Goal: Task Accomplishment & Management: Manage account settings

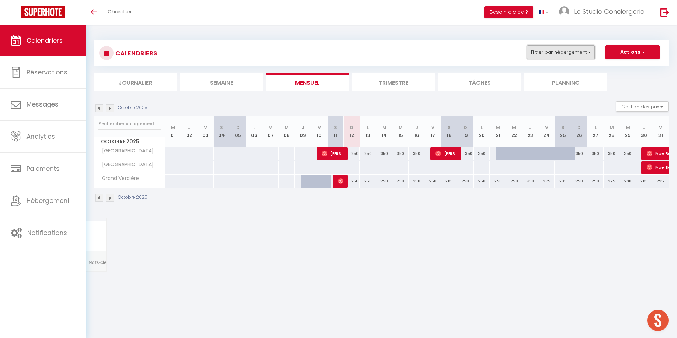
click at [553, 56] on button "Filtrer par hébergement" at bounding box center [562, 52] width 68 height 14
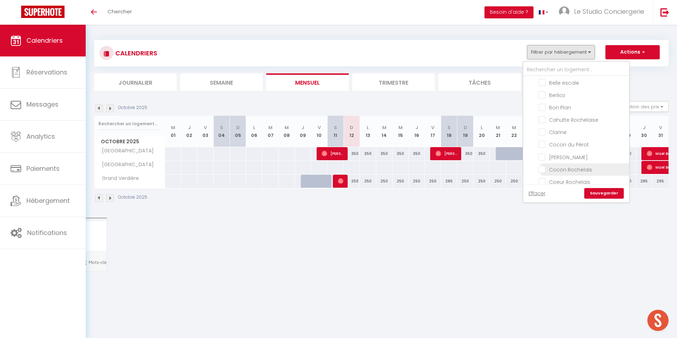
scroll to position [41, 0]
click at [543, 178] on input "Coeur Rochelais" at bounding box center [583, 176] width 88 height 7
checkbox input "true"
checkbox input "false"
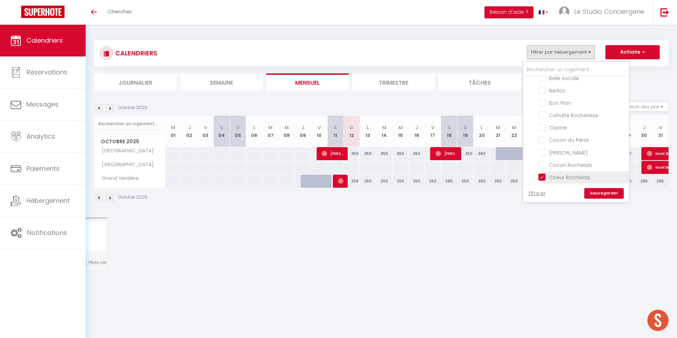
checkbox input "false"
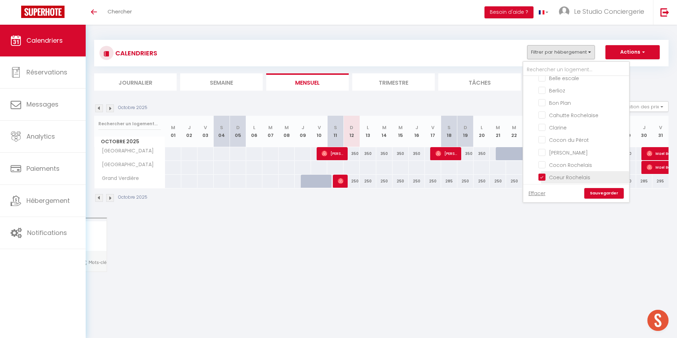
checkbox input "false"
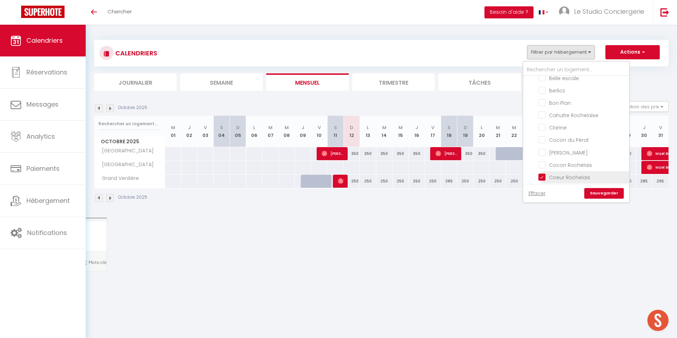
checkbox input "false"
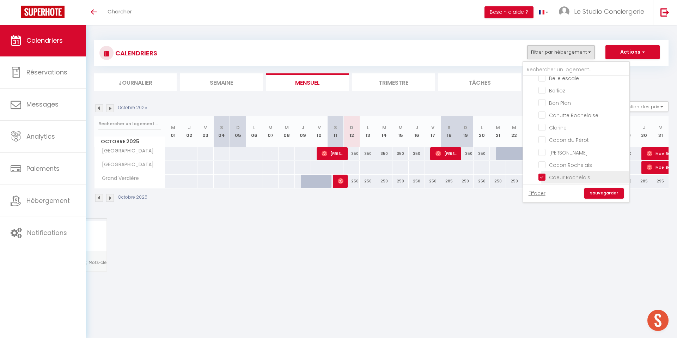
checkbox input "false"
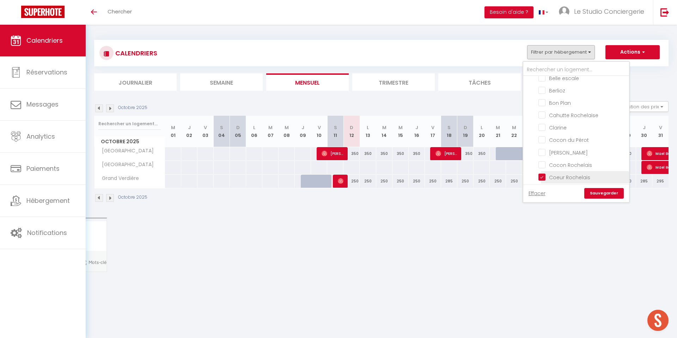
checkbox input "false"
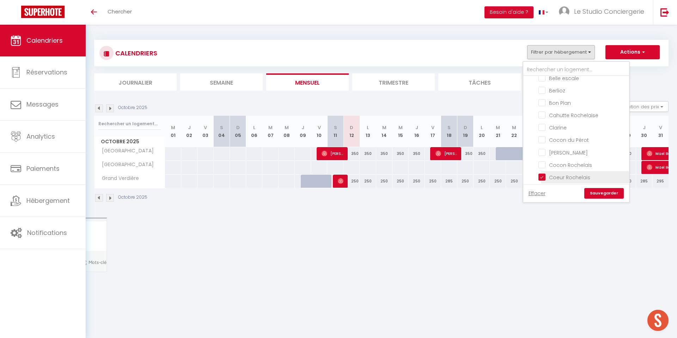
checkbox input "false"
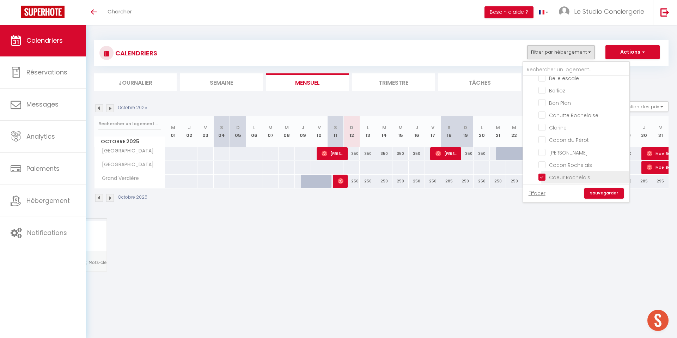
checkbox input "false"
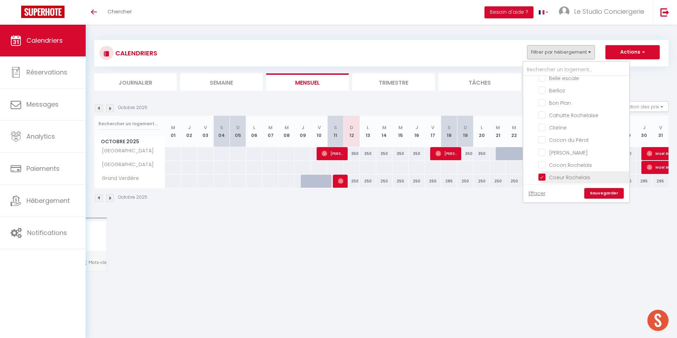
checkbox input "false"
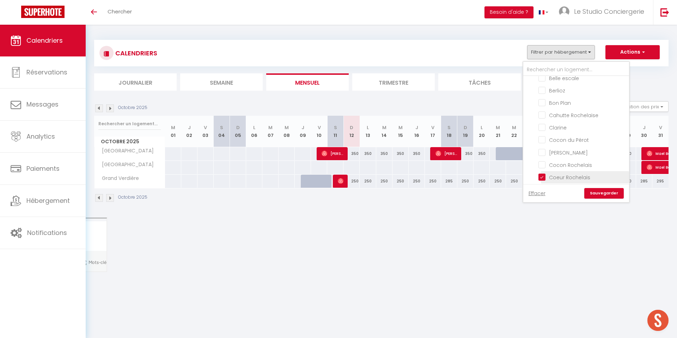
checkbox input "false"
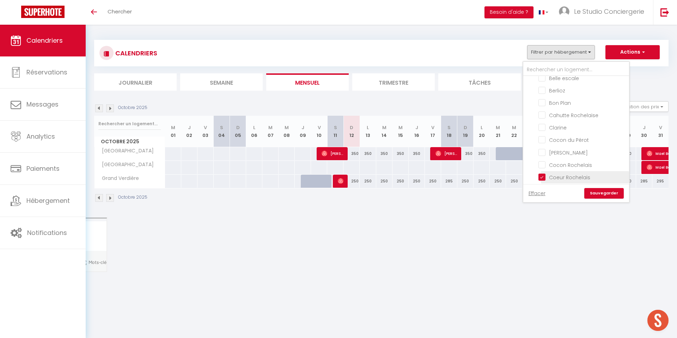
checkbox input "false"
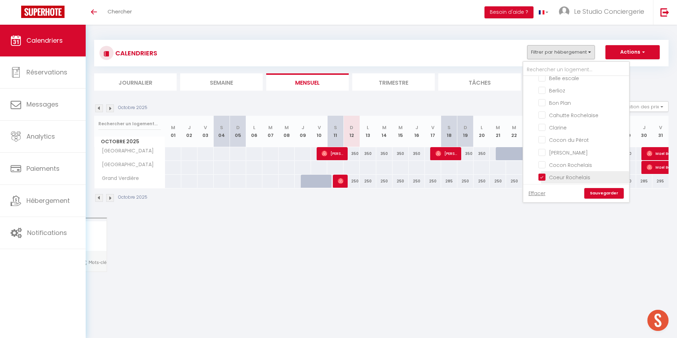
checkbox input "false"
click at [612, 193] on link "Sauvegarder" at bounding box center [605, 193] width 40 height 11
select select
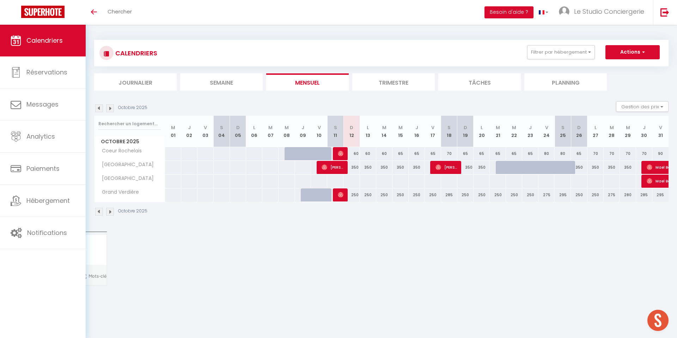
click at [354, 197] on div "250" at bounding box center [352, 194] width 16 height 13
type input "250"
select select "1"
type input "Dim 12 Octobre 2025"
type input "Lun 13 Octobre 2025"
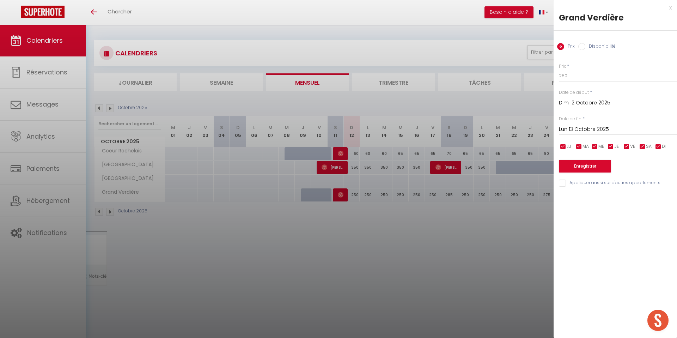
click at [584, 47] on input "Disponibilité" at bounding box center [582, 46] width 7 height 7
radio input "true"
radio input "false"
click at [582, 74] on select "Disponible Indisponible" at bounding box center [618, 76] width 118 height 13
select select "0"
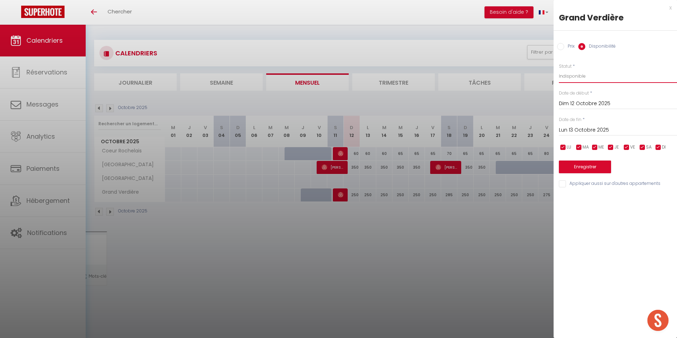
click at [559, 70] on select "Disponible Indisponible" at bounding box center [618, 76] width 118 height 13
drag, startPoint x: 585, startPoint y: 165, endPoint x: 548, endPoint y: 164, distance: 37.4
click at [585, 165] on button "Enregistrer" at bounding box center [585, 167] width 52 height 13
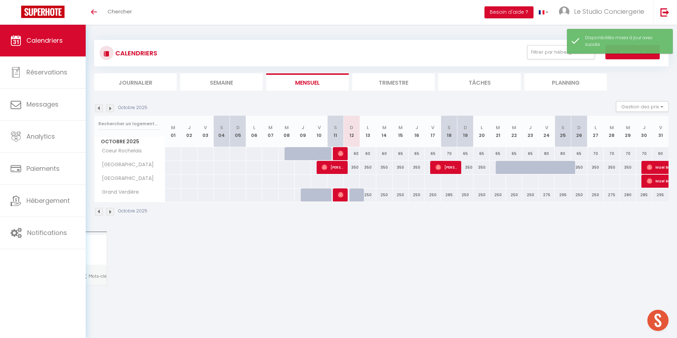
click at [353, 153] on div "60" at bounding box center [352, 153] width 16 height 13
select select "1"
type input "Dim 12 Octobre 2025"
type input "Lun 13 Octobre 2025"
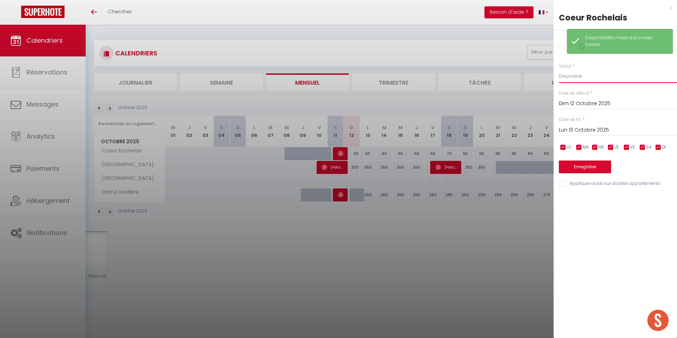
click at [597, 76] on select "Disponible Indisponible" at bounding box center [618, 76] width 118 height 13
select select "0"
click at [559, 70] on select "Disponible Indisponible" at bounding box center [618, 76] width 118 height 13
click at [577, 165] on button "Enregistrer" at bounding box center [585, 167] width 52 height 13
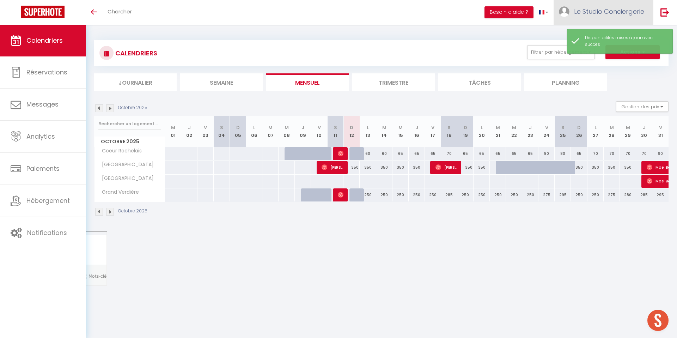
click at [609, 16] on span "Le Studio Conciergerie" at bounding box center [609, 11] width 70 height 9
click at [585, 214] on div "Octobre 2025" at bounding box center [381, 212] width 575 height 21
click at [591, 8] on span "Le Studio Conciergerie" at bounding box center [609, 11] width 70 height 9
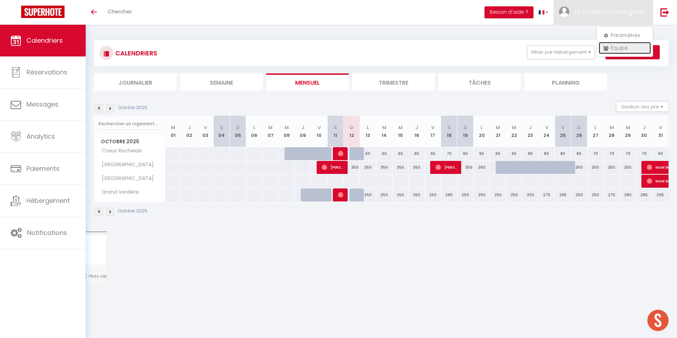
click at [609, 53] on link "Équipe" at bounding box center [625, 48] width 52 height 12
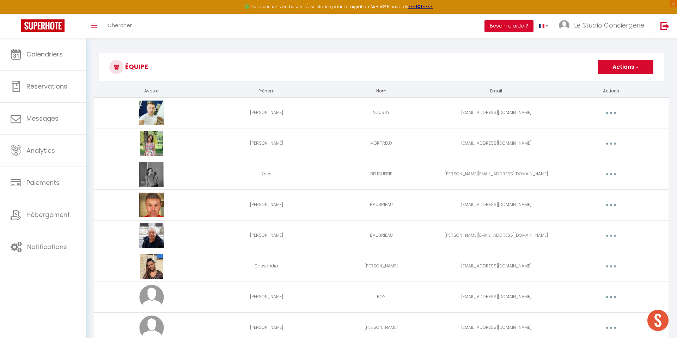
click at [610, 115] on button "button" at bounding box center [612, 112] width 20 height 11
click at [600, 131] on link "Editer" at bounding box center [593, 129] width 52 height 12
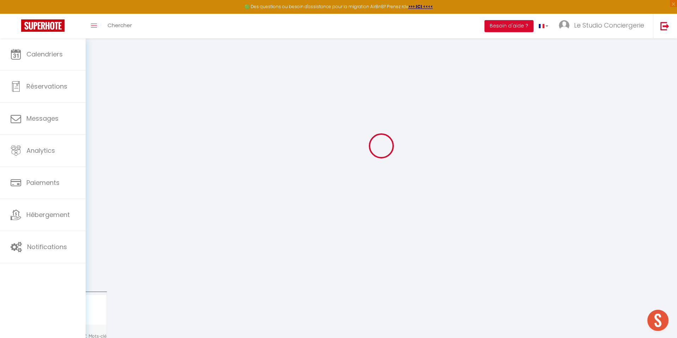
type input "[PERSON_NAME]"
type input "NOURRY"
type input "[EMAIL_ADDRESS][DOMAIN_NAME]"
type textarea "[URL][DOMAIN_NAME]"
checkbox input "true"
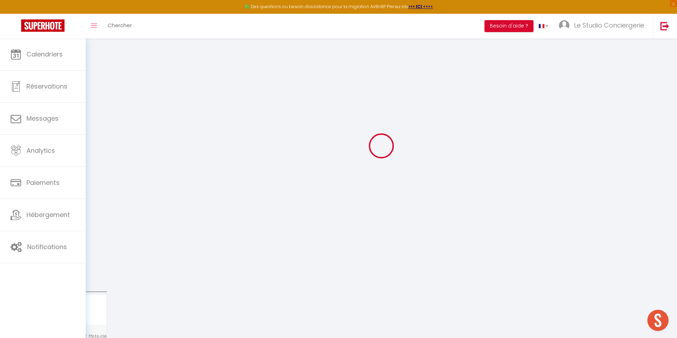
checkbox input "true"
checkbox input "false"
checkbox input "true"
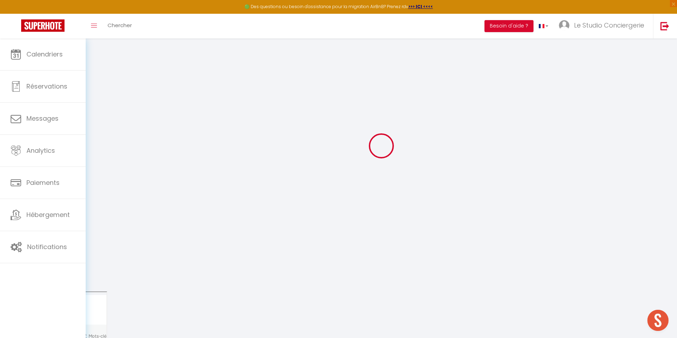
checkbox input "true"
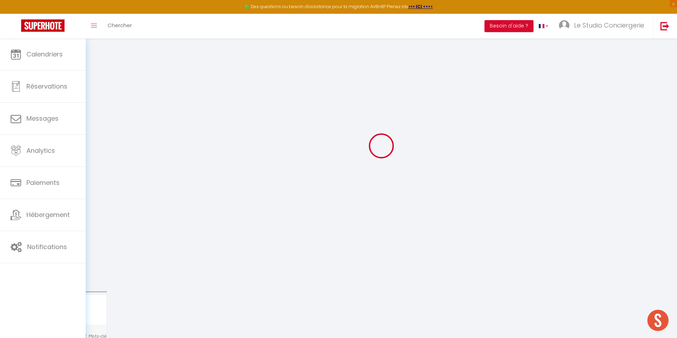
checkbox input "true"
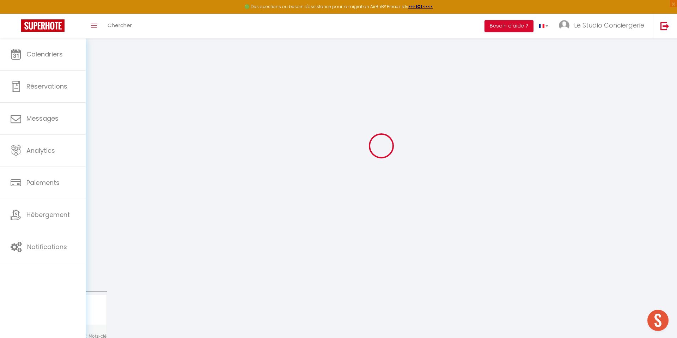
checkbox input "true"
select select
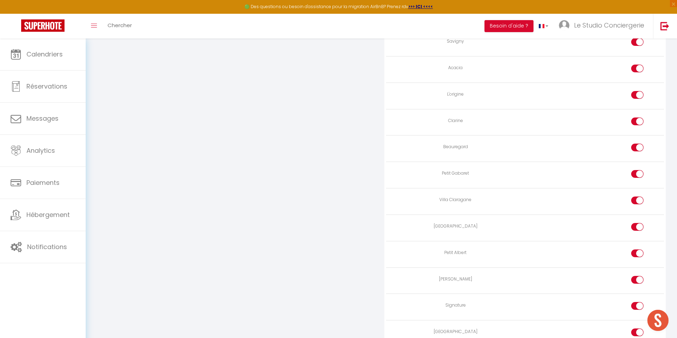
scroll to position [1646, 0]
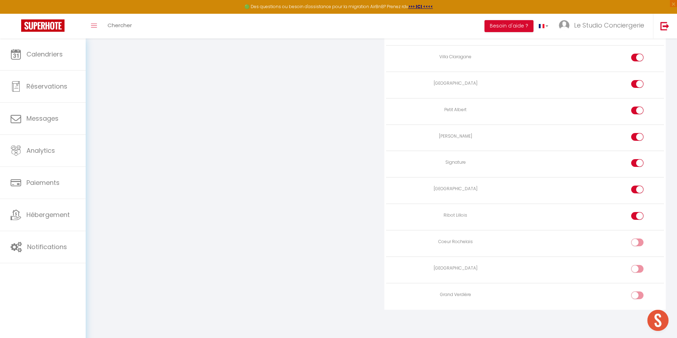
click at [638, 245] on input "checkbox" at bounding box center [644, 244] width 12 height 11
checkbox input "true"
click at [639, 263] on td at bounding box center [594, 270] width 139 height 26
drag, startPoint x: 638, startPoint y: 269, endPoint x: 640, endPoint y: 288, distance: 19.1
click at [638, 269] on input "checkbox" at bounding box center [644, 270] width 12 height 11
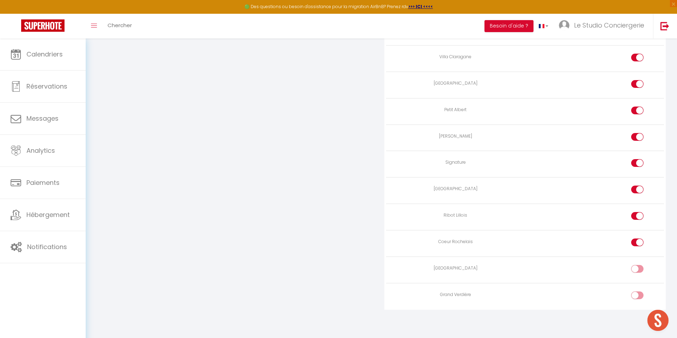
checkbox input "true"
click at [639, 296] on input "checkbox" at bounding box center [644, 296] width 12 height 11
checkbox input "true"
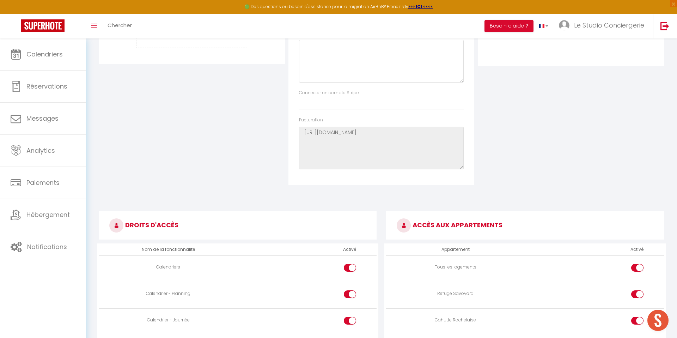
scroll to position [0, 0]
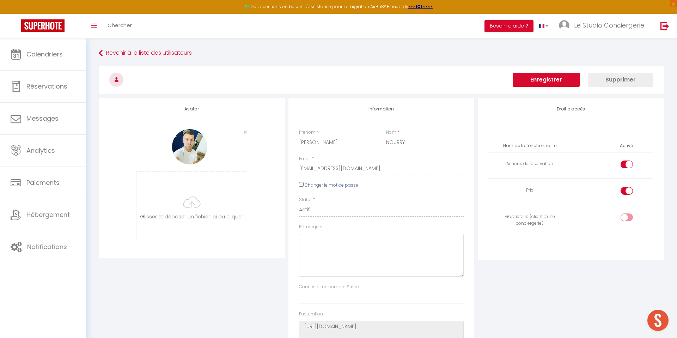
click at [536, 83] on button "Enregistrer" at bounding box center [546, 80] width 67 height 14
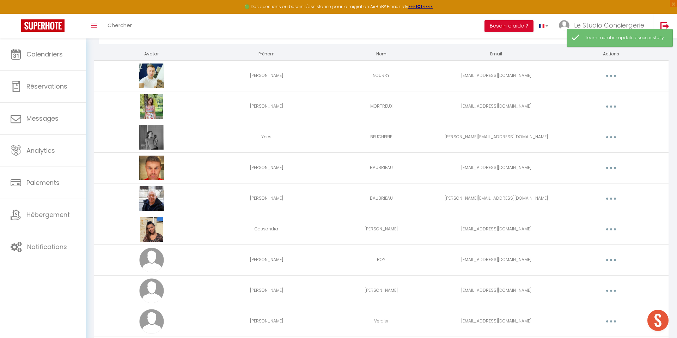
scroll to position [38, 0]
click at [608, 168] on button "button" at bounding box center [612, 167] width 20 height 11
click at [592, 181] on link "Editer" at bounding box center [593, 183] width 52 height 12
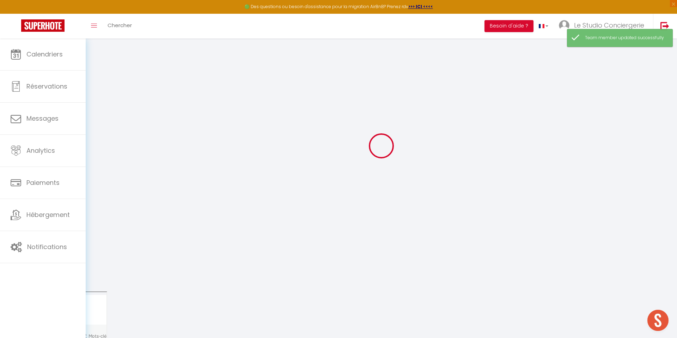
type input "[PERSON_NAME]"
type input "BAUBRIEAU"
type input "[EMAIL_ADDRESS][DOMAIN_NAME]"
type textarea "[URL][DOMAIN_NAME]"
checkbox input "true"
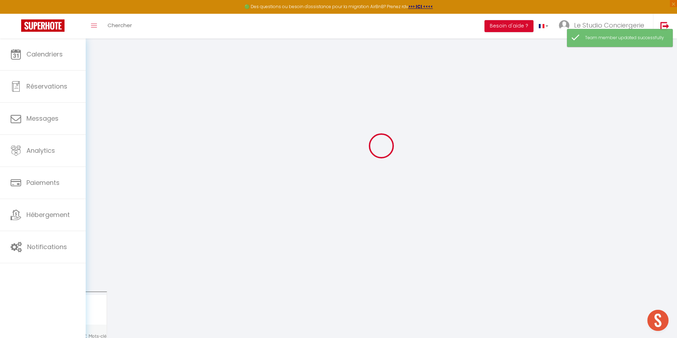
checkbox input "true"
checkbox input "false"
checkbox input "true"
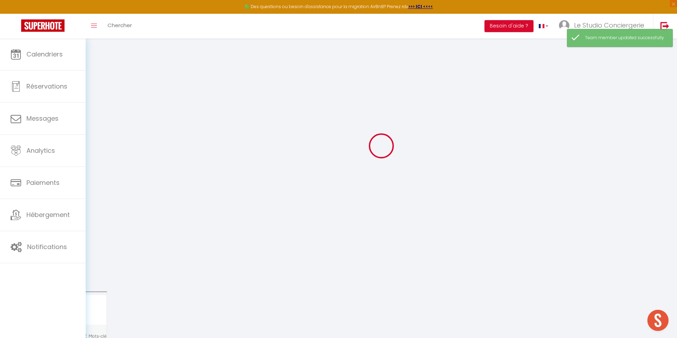
checkbox input "true"
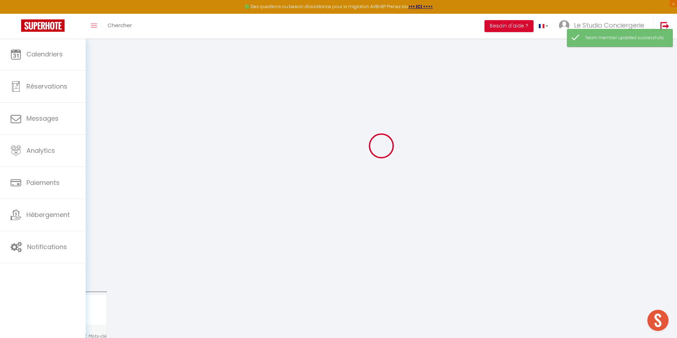
checkbox input "true"
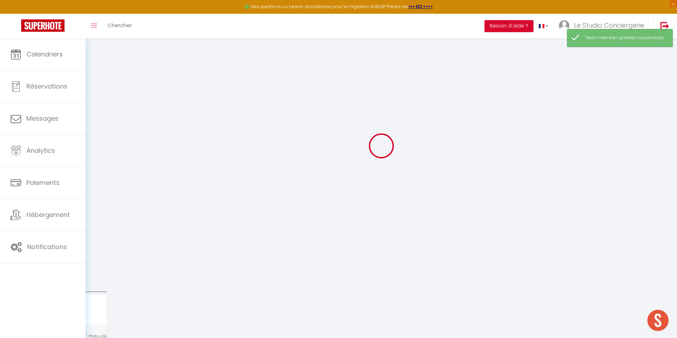
checkbox input "true"
select select
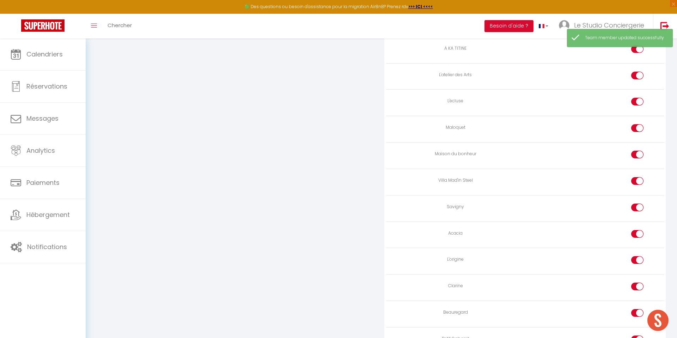
scroll to position [1646, 0]
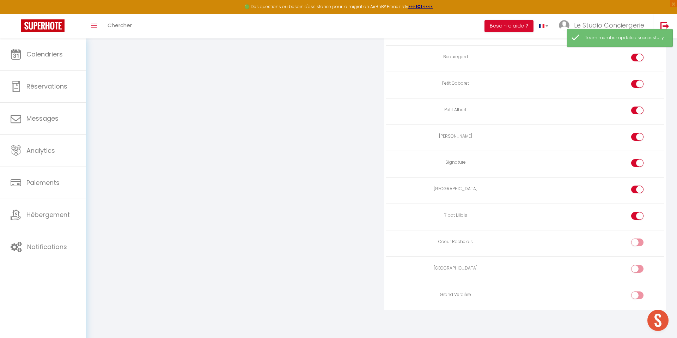
click at [639, 241] on input "checkbox" at bounding box center [644, 244] width 12 height 11
checkbox input "true"
click at [640, 265] on input "checkbox" at bounding box center [644, 270] width 12 height 11
checkbox input "true"
click at [640, 293] on input "checkbox" at bounding box center [644, 296] width 12 height 11
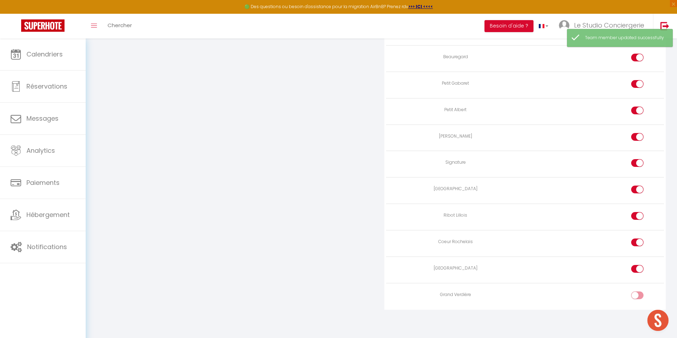
checkbox input "true"
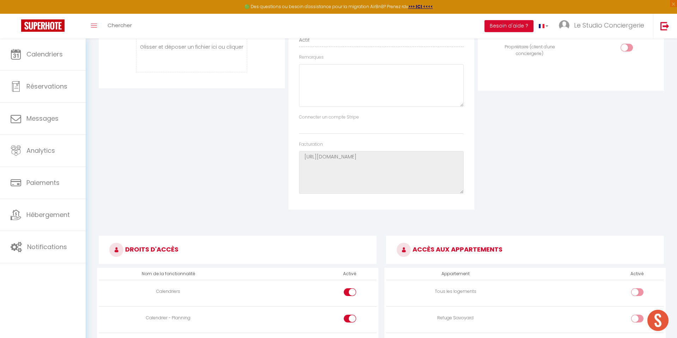
scroll to position [0, 0]
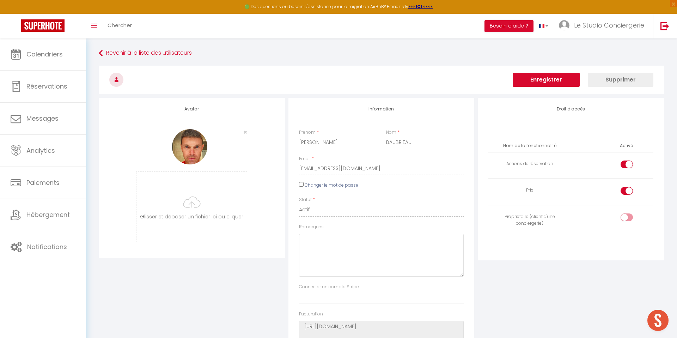
click at [555, 77] on button "Enregistrer" at bounding box center [546, 80] width 67 height 14
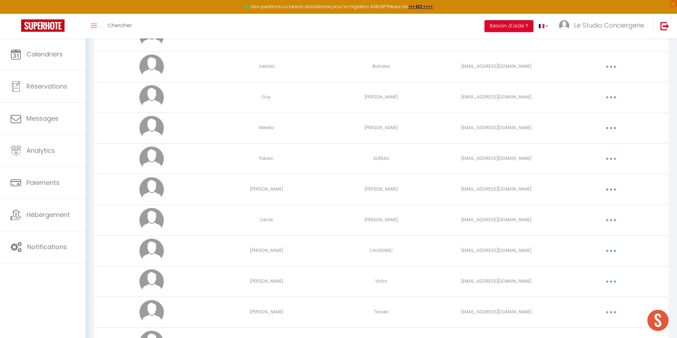
scroll to position [856, 0]
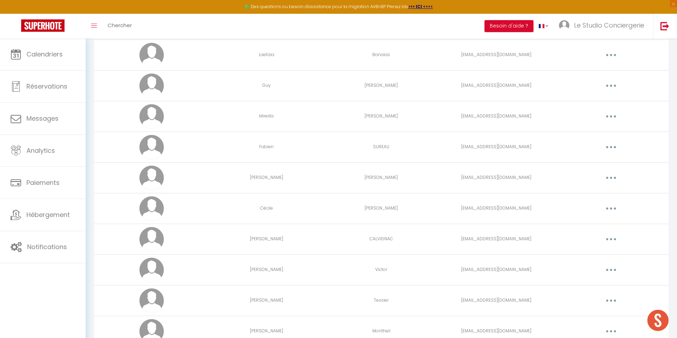
click at [610, 117] on icon "button" at bounding box center [611, 116] width 2 height 2
click at [588, 126] on div "Editer Supprimer" at bounding box center [593, 139] width 56 height 30
click at [609, 117] on button "button" at bounding box center [612, 116] width 20 height 11
click at [590, 132] on link "Editer" at bounding box center [593, 133] width 52 height 12
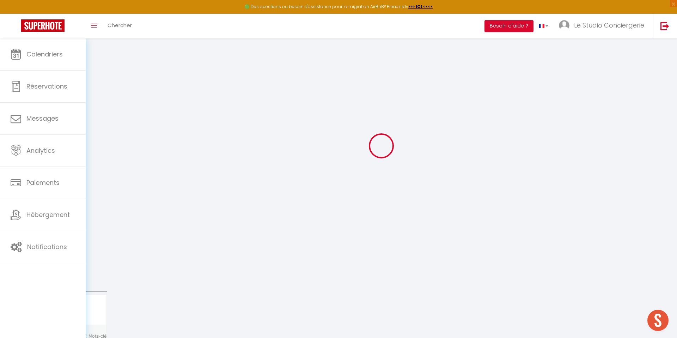
type input "Mireilla"
type input "[PERSON_NAME]"
type input "[EMAIL_ADDRESS][DOMAIN_NAME]"
type textarea "[URL][DOMAIN_NAME]"
checkbox input "true"
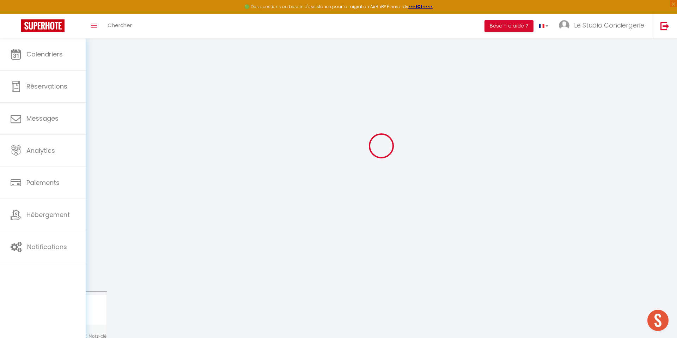
checkbox input "false"
checkbox input "true"
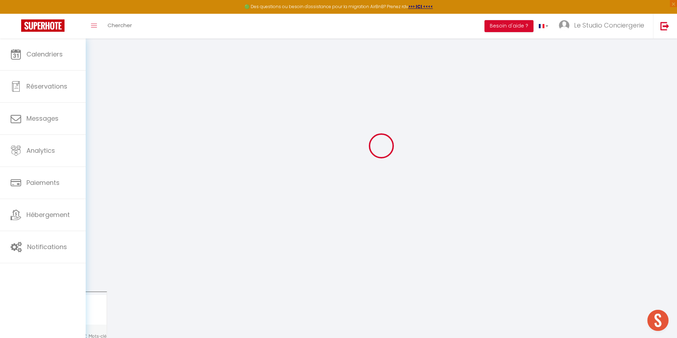
checkbox input "true"
checkbox input "false"
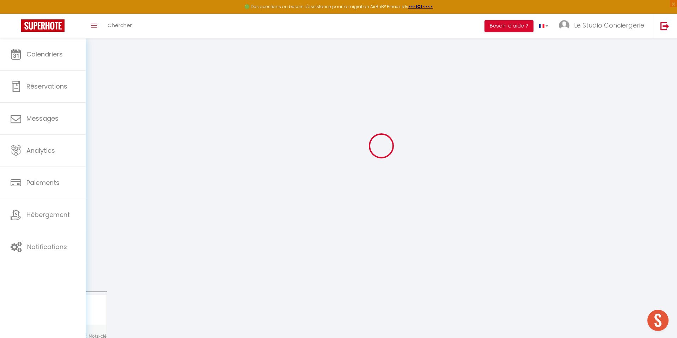
checkbox input "false"
checkbox input "true"
select select
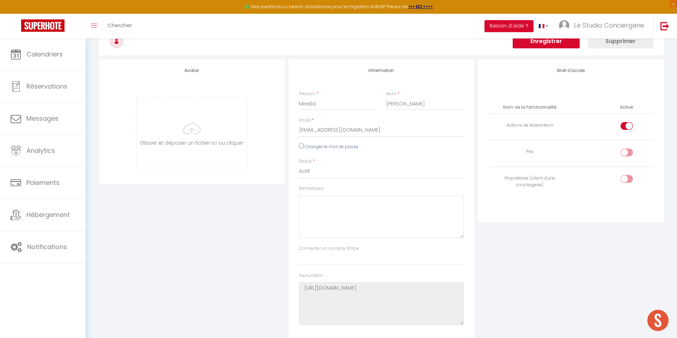
scroll to position [1646, 0]
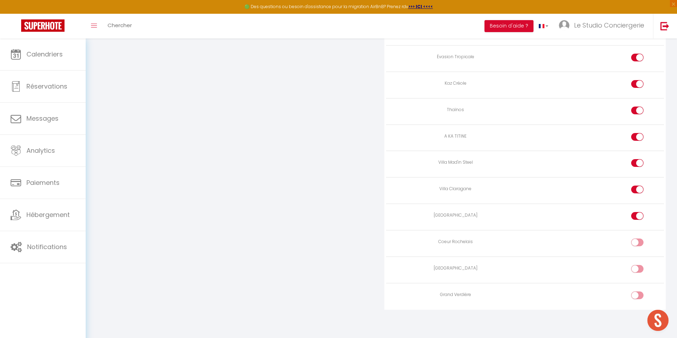
drag, startPoint x: 639, startPoint y: 270, endPoint x: 609, endPoint y: 246, distance: 37.9
click at [638, 270] on input "checkbox" at bounding box center [644, 270] width 12 height 11
checkbox input "true"
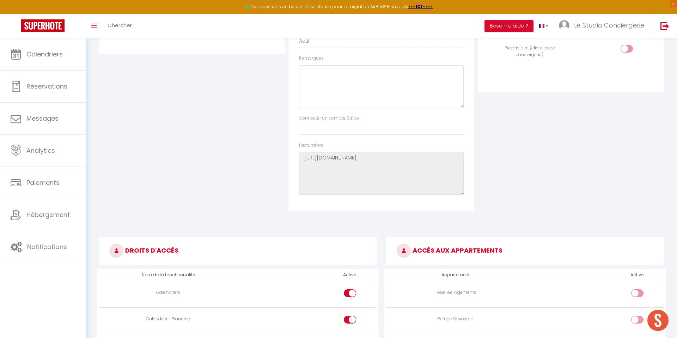
scroll to position [0, 0]
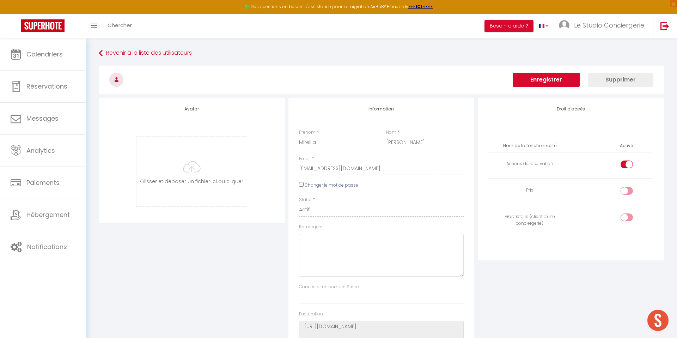
click at [553, 79] on button "Enregistrer" at bounding box center [546, 80] width 67 height 14
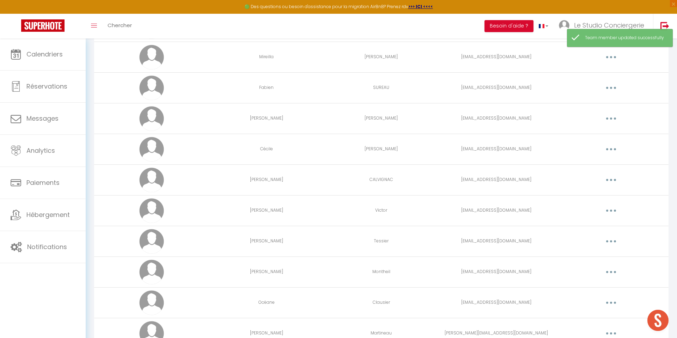
scroll to position [916, 0]
click at [613, 242] on button "button" at bounding box center [612, 240] width 20 height 11
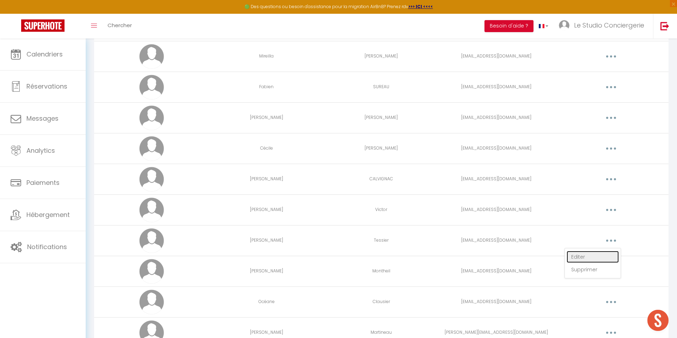
click at [594, 251] on link "Editer" at bounding box center [593, 257] width 52 height 12
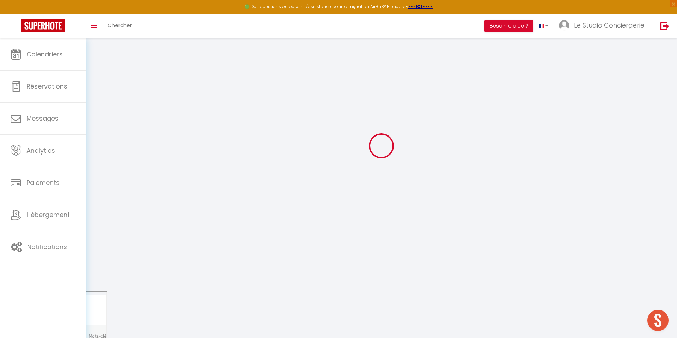
type input "[PERSON_NAME]"
type input "Tessier"
type input "[EMAIL_ADDRESS][DOMAIN_NAME]"
type textarea "[URL][DOMAIN_NAME]"
checkbox input "true"
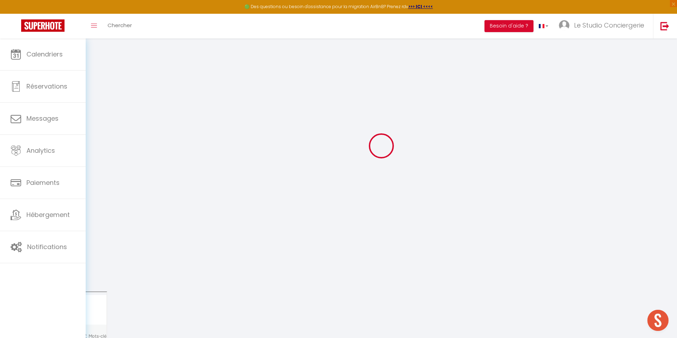
checkbox input "true"
checkbox input "false"
checkbox input "true"
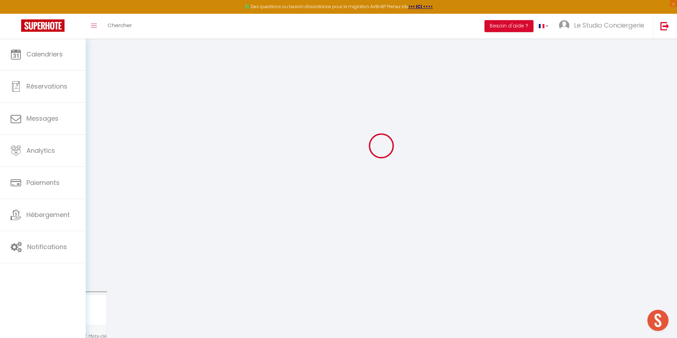
checkbox input "true"
checkbox input "false"
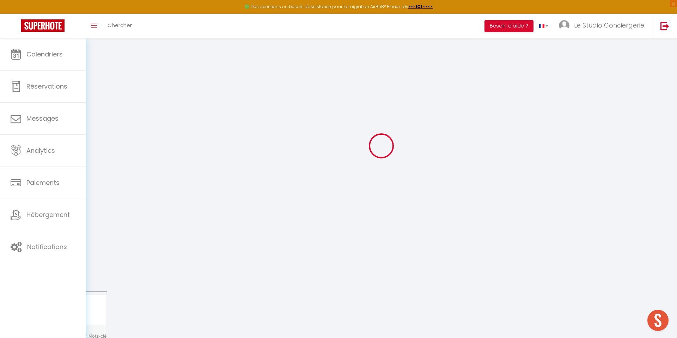
checkbox input "true"
select select
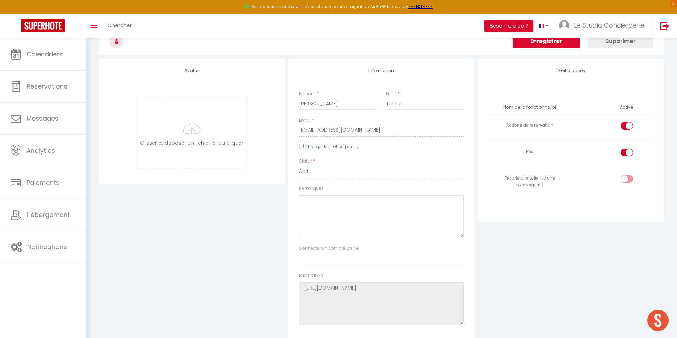
scroll to position [1646, 0]
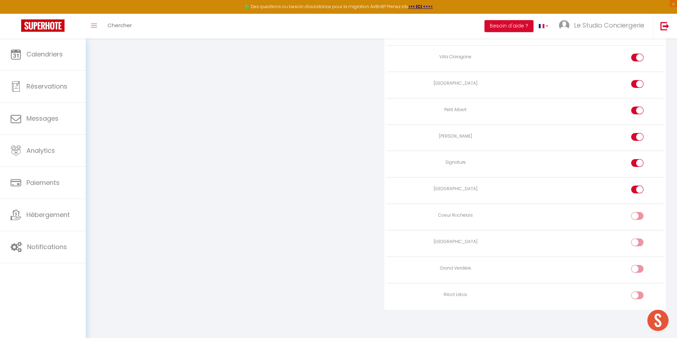
click at [638, 269] on input "checkbox" at bounding box center [644, 270] width 12 height 11
checkbox input "true"
click at [636, 219] on div at bounding box center [638, 216] width 12 height 8
click at [638, 219] on input "checkbox" at bounding box center [644, 217] width 12 height 11
checkbox input "true"
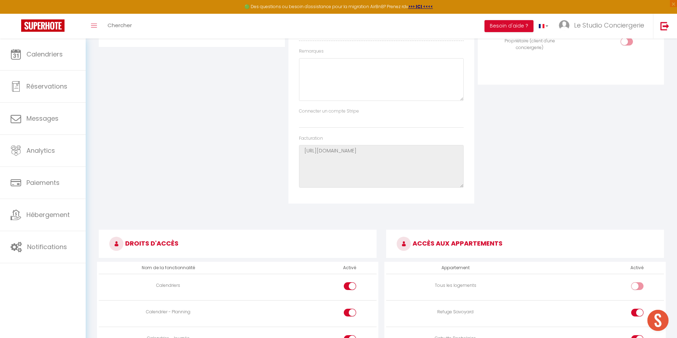
scroll to position [0, 0]
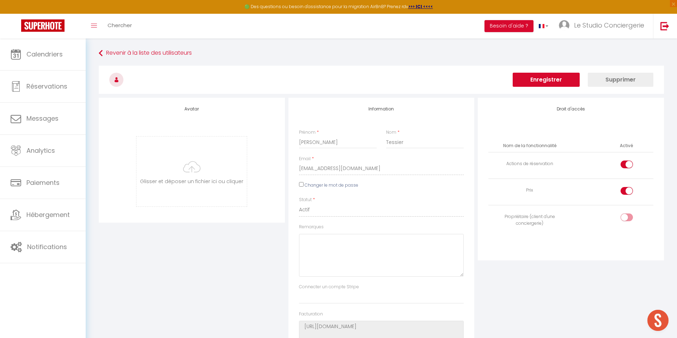
click at [542, 80] on button "Enregistrer" at bounding box center [546, 80] width 67 height 14
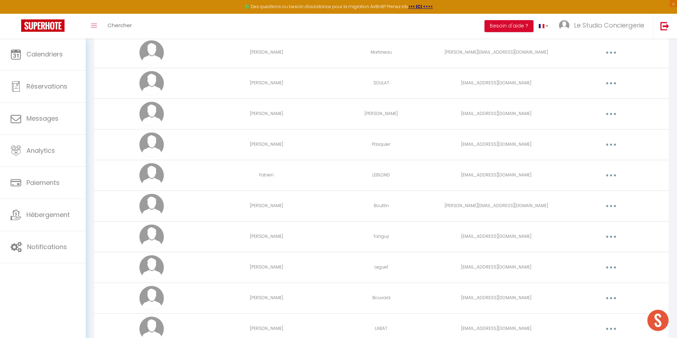
scroll to position [1200, 0]
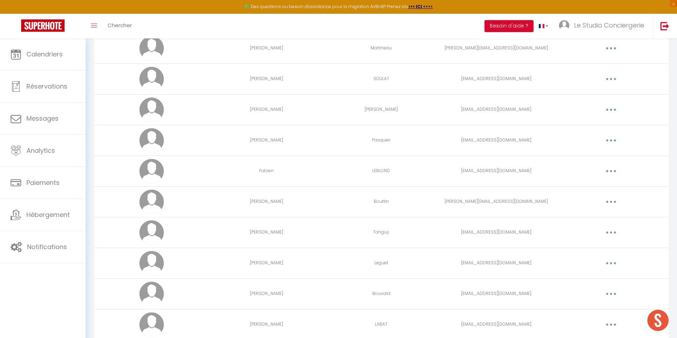
click at [613, 232] on button "button" at bounding box center [612, 232] width 20 height 11
click at [584, 247] on link "Editer" at bounding box center [593, 249] width 52 height 12
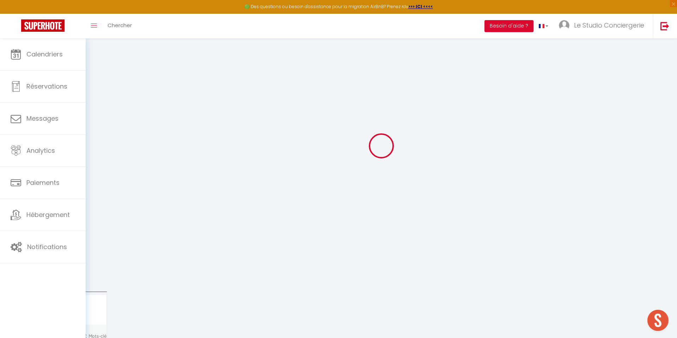
type input "[PERSON_NAME]"
type input "Tanguy"
type input "[EMAIL_ADDRESS][DOMAIN_NAME]"
type textarea "[URL][DOMAIN_NAME]"
checkbox input "true"
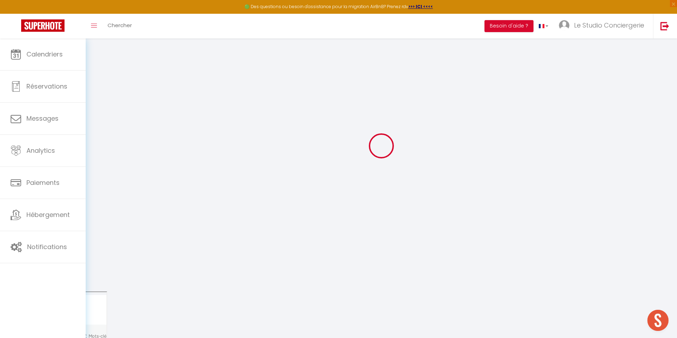
checkbox input "false"
checkbox input "true"
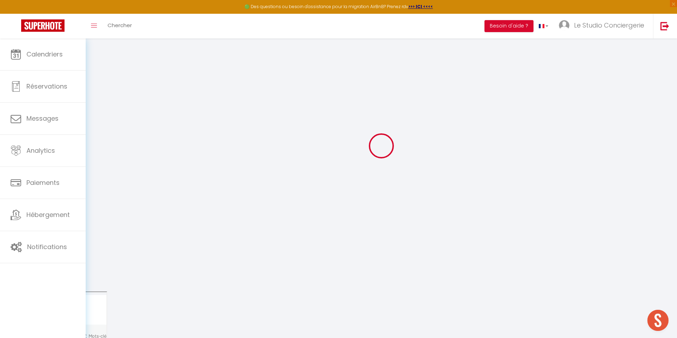
checkbox input "true"
checkbox input "false"
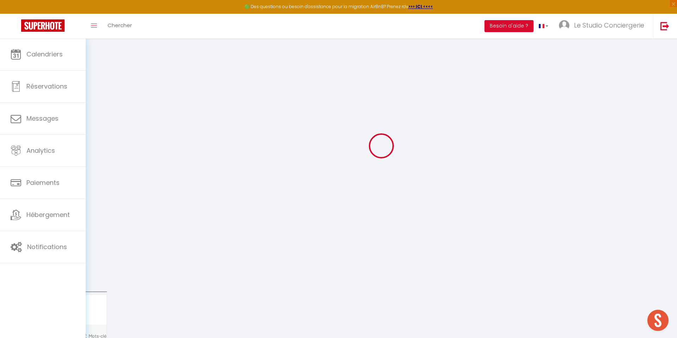
checkbox input "false"
checkbox input "true"
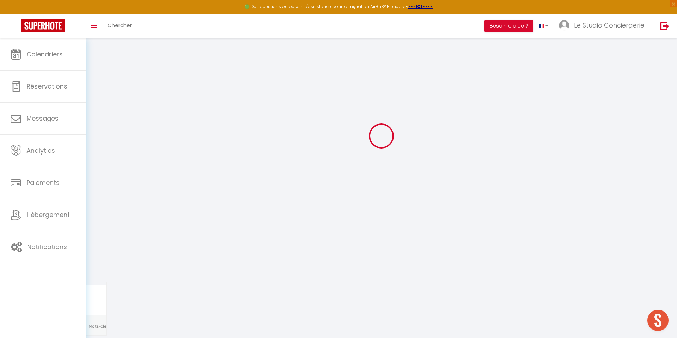
select select
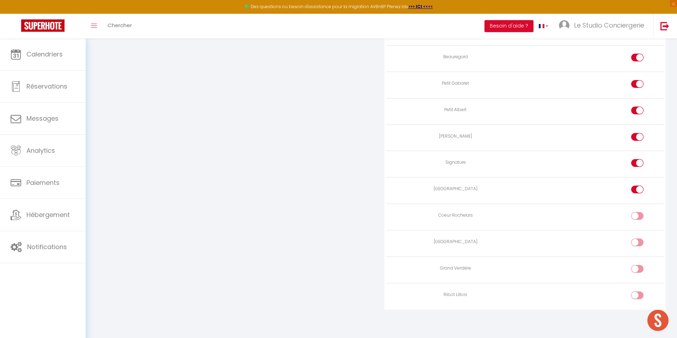
click at [638, 214] on input "checkbox" at bounding box center [644, 217] width 12 height 11
checkbox input "true"
click at [640, 267] on input "checkbox" at bounding box center [644, 270] width 12 height 11
checkbox input "true"
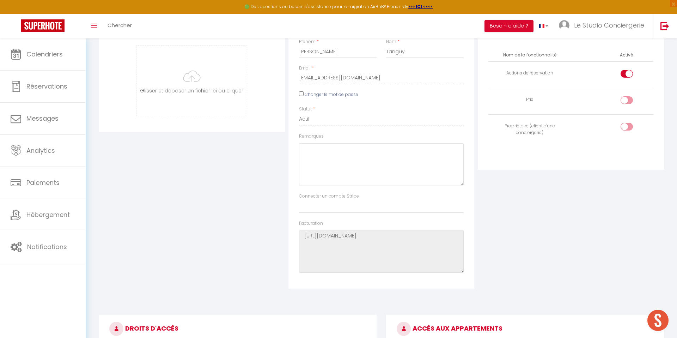
scroll to position [0, 0]
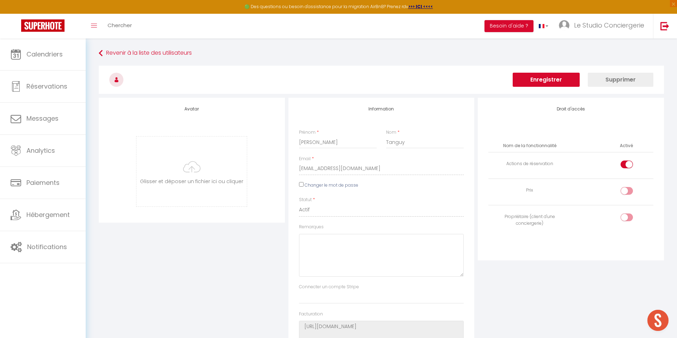
click at [535, 84] on button "Enregistrer" at bounding box center [546, 80] width 67 height 14
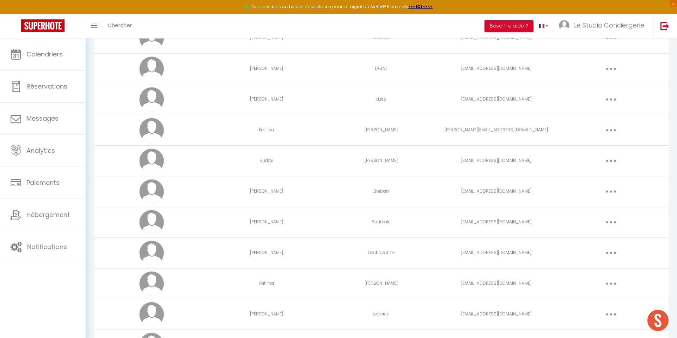
scroll to position [1468, 0]
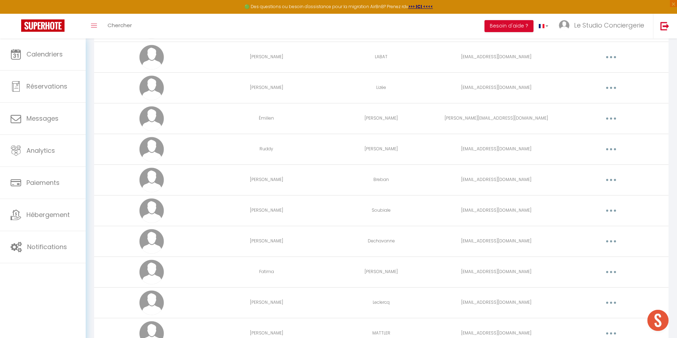
click at [610, 273] on icon "button" at bounding box center [611, 272] width 2 height 2
click at [585, 285] on link "Editer" at bounding box center [593, 288] width 52 height 12
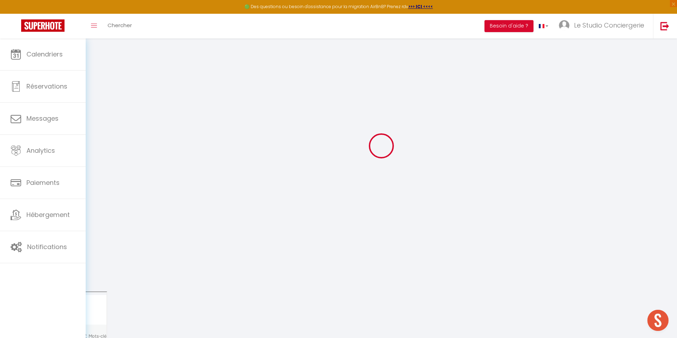
type input "Fatima"
type input "[PERSON_NAME]"
type input "[EMAIL_ADDRESS][DOMAIN_NAME]"
type textarea "[URL][DOMAIN_NAME]"
checkbox input "false"
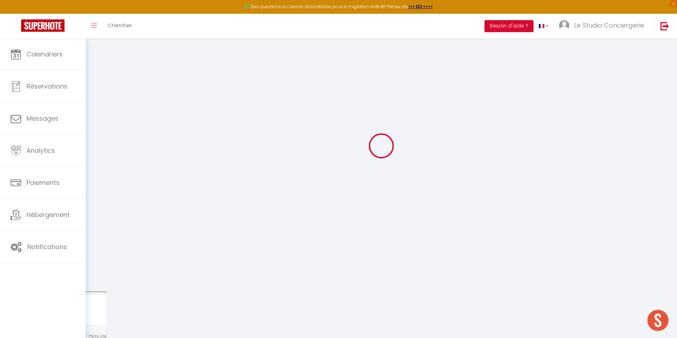
checkbox input "false"
checkbox input "true"
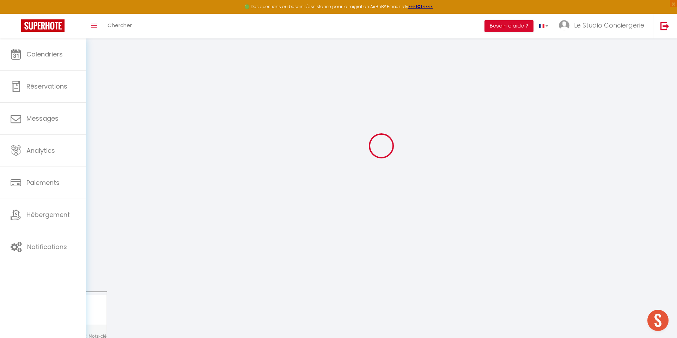
checkbox input "true"
checkbox input "false"
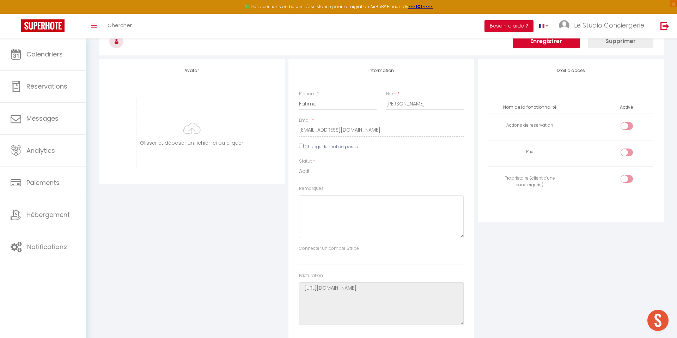
scroll to position [1646, 0]
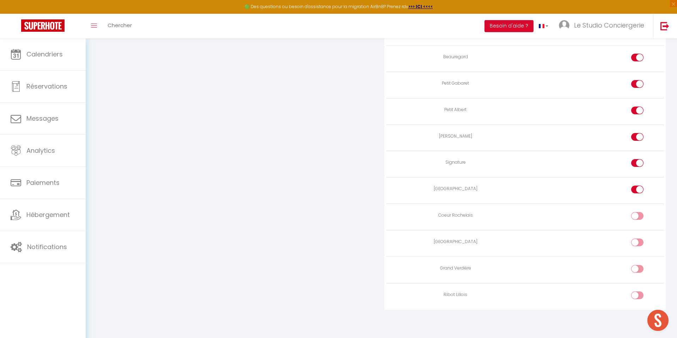
click at [640, 214] on input "checkbox" at bounding box center [644, 217] width 12 height 11
click at [646, 271] on input "checkbox" at bounding box center [644, 270] width 12 height 11
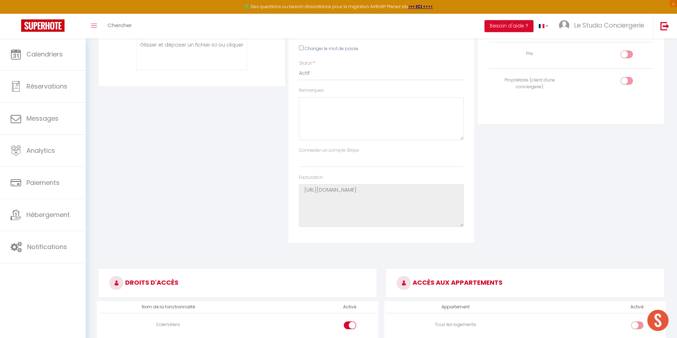
scroll to position [0, 0]
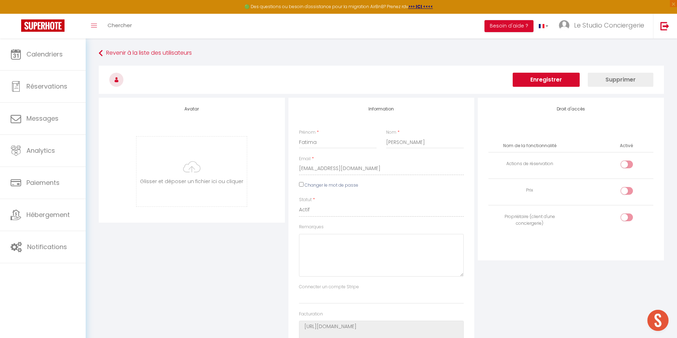
click at [541, 78] on button "Enregistrer" at bounding box center [546, 80] width 67 height 14
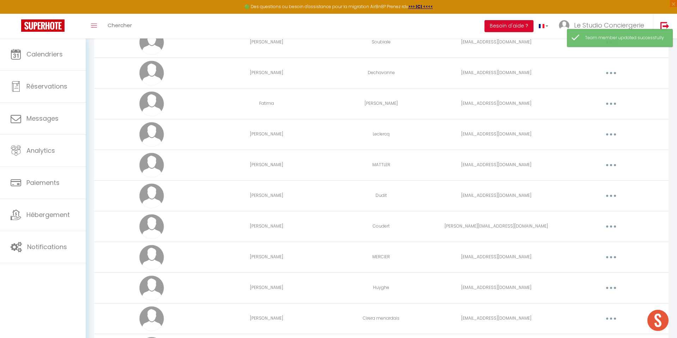
scroll to position [1636, 0]
click at [619, 165] on button "button" at bounding box center [612, 165] width 20 height 11
click at [583, 181] on link "Editer" at bounding box center [593, 182] width 52 height 12
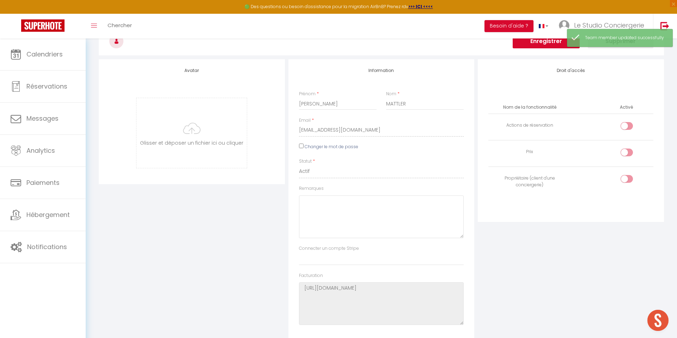
scroll to position [1646, 0]
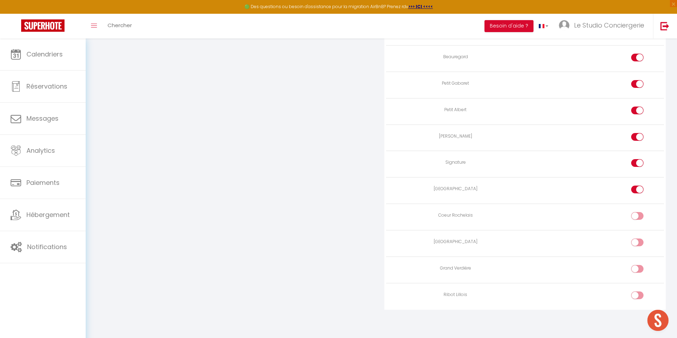
click at [632, 215] on div at bounding box center [638, 216] width 12 height 8
click at [638, 215] on input "checkbox" at bounding box center [644, 217] width 12 height 11
click at [636, 269] on div at bounding box center [638, 269] width 12 height 8
click at [638, 269] on input "checkbox" at bounding box center [644, 270] width 12 height 11
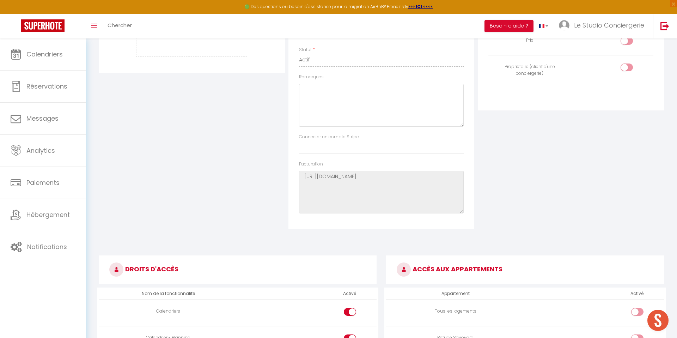
scroll to position [0, 0]
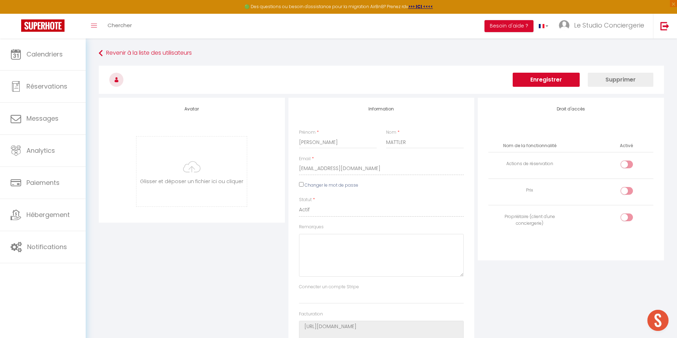
click at [566, 77] on button "Enregistrer" at bounding box center [546, 80] width 67 height 14
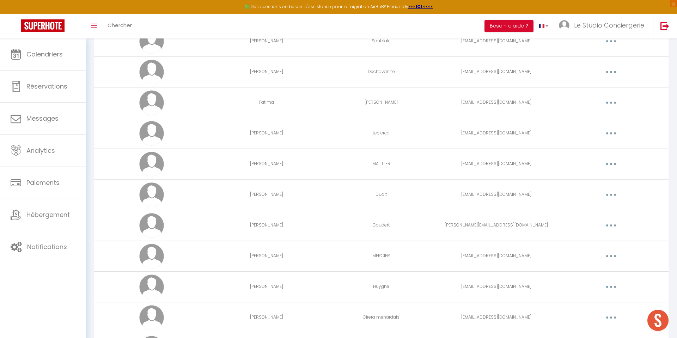
scroll to position [1639, 0]
click at [605, 223] on button "button" at bounding box center [612, 223] width 20 height 11
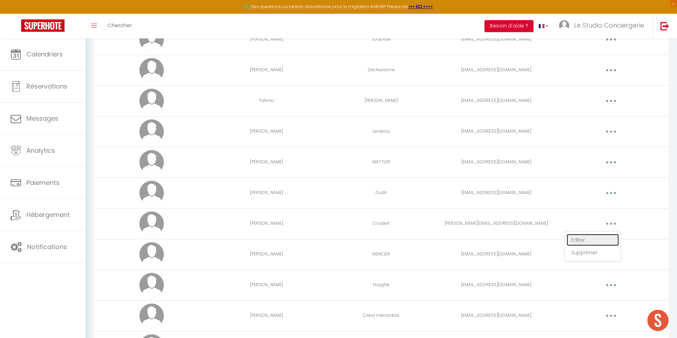
click at [585, 240] on link "Editer" at bounding box center [593, 240] width 52 height 12
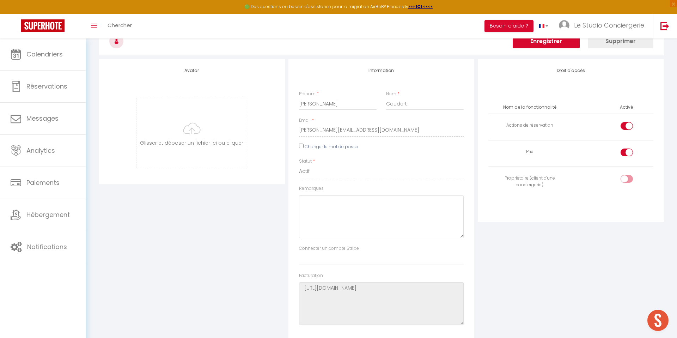
scroll to position [1646, 0]
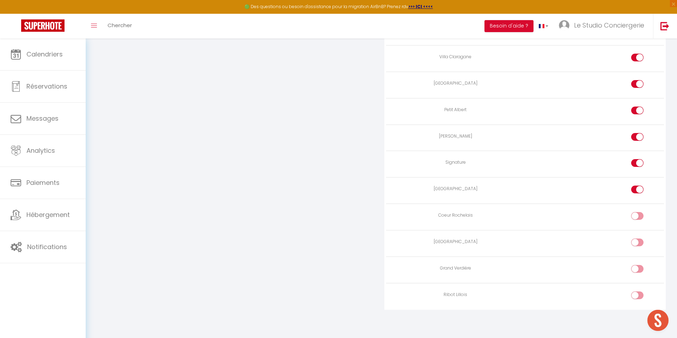
click at [634, 212] on div at bounding box center [638, 216] width 12 height 8
click at [638, 212] on input "checkbox" at bounding box center [644, 217] width 12 height 11
click at [635, 246] on label at bounding box center [638, 244] width 12 height 11
click at [638, 246] on input "checkbox" at bounding box center [644, 244] width 12 height 11
drag, startPoint x: 639, startPoint y: 269, endPoint x: 637, endPoint y: 288, distance: 19.5
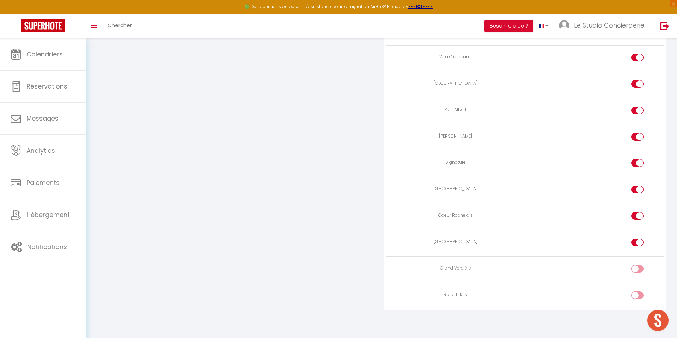
click at [638, 272] on input "checkbox" at bounding box center [644, 270] width 12 height 11
drag, startPoint x: 635, startPoint y: 298, endPoint x: 561, endPoint y: 157, distance: 159.9
click at [635, 297] on div at bounding box center [638, 295] width 12 height 8
click at [638, 297] on input "checkbox" at bounding box center [644, 296] width 12 height 11
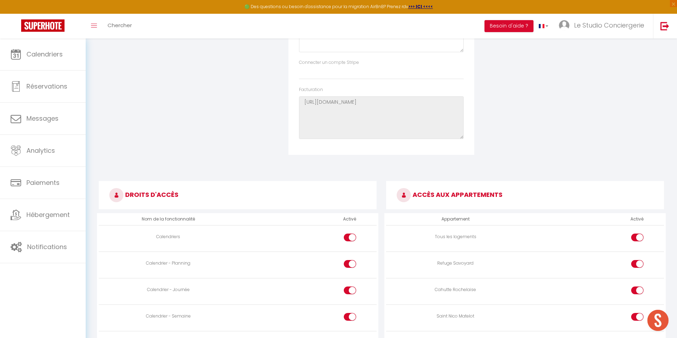
scroll to position [0, 0]
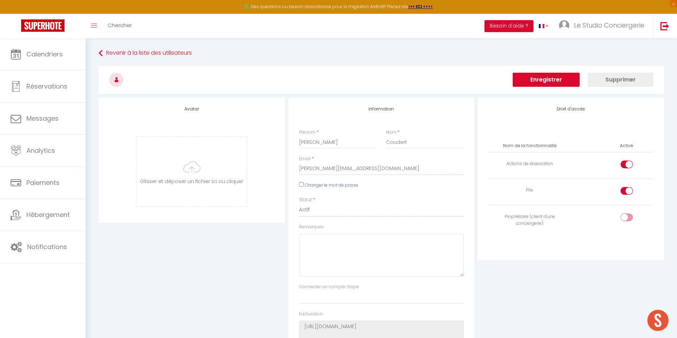
click at [554, 78] on button "Enregistrer" at bounding box center [546, 80] width 67 height 14
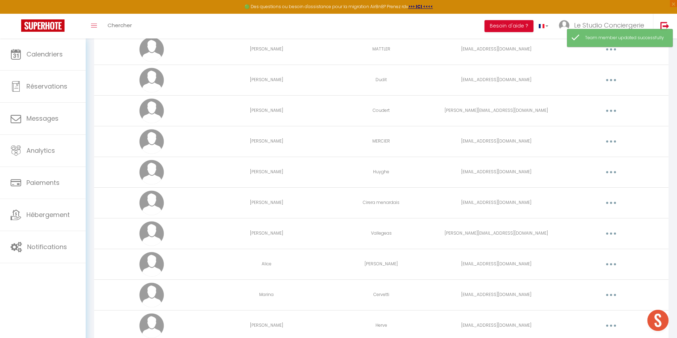
scroll to position [1778, 0]
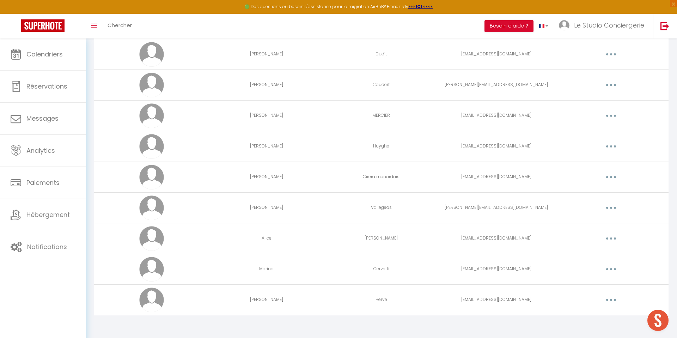
click at [609, 176] on button "button" at bounding box center [612, 176] width 20 height 11
click at [572, 194] on link "Editer" at bounding box center [593, 193] width 52 height 12
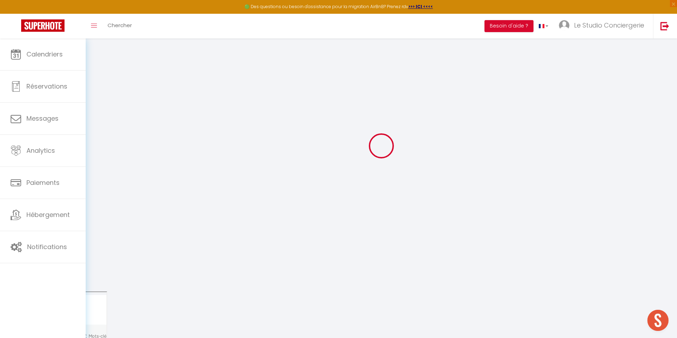
scroll to position [1646, 0]
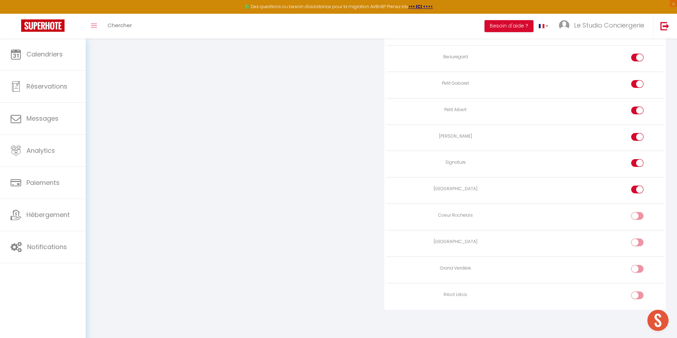
click at [635, 216] on div at bounding box center [638, 216] width 12 height 8
click at [638, 216] on input "checkbox" at bounding box center [644, 217] width 12 height 11
click at [638, 266] on input "checkbox" at bounding box center [644, 270] width 12 height 11
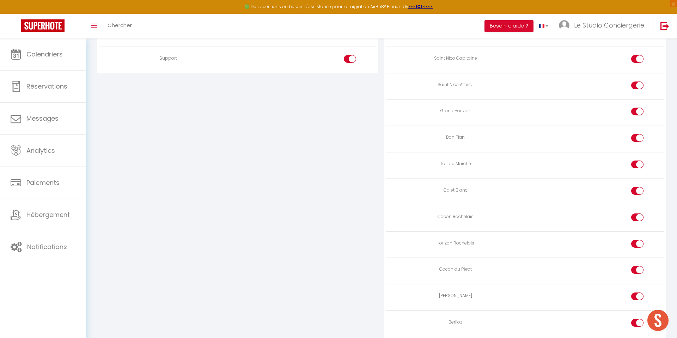
scroll to position [0, 0]
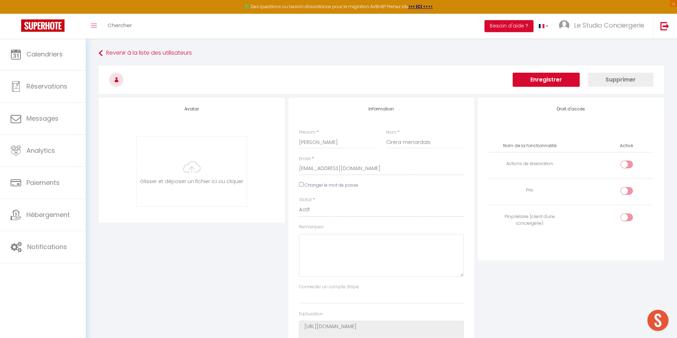
click at [536, 79] on button "Enregistrer" at bounding box center [546, 80] width 67 height 14
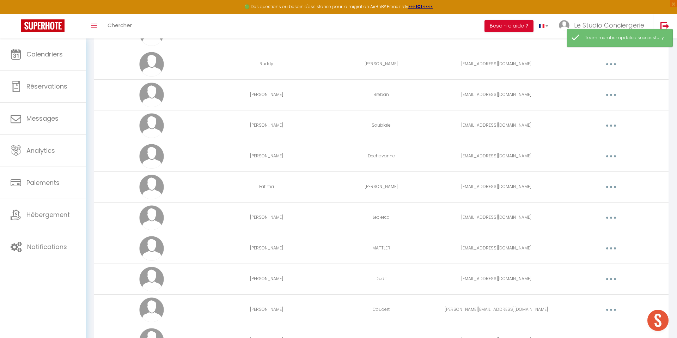
scroll to position [1778, 0]
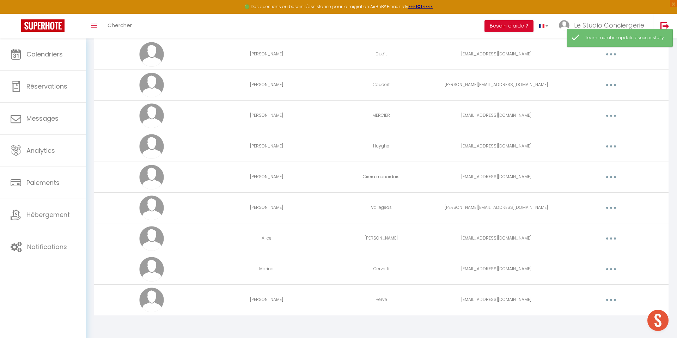
click at [615, 239] on button "button" at bounding box center [612, 238] width 20 height 11
click at [579, 254] on link "Editer" at bounding box center [593, 255] width 52 height 12
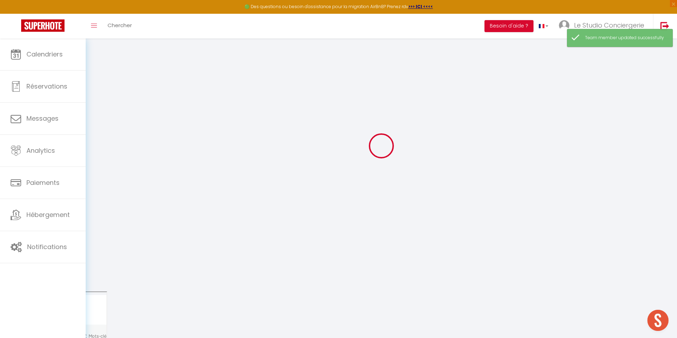
scroll to position [1646, 0]
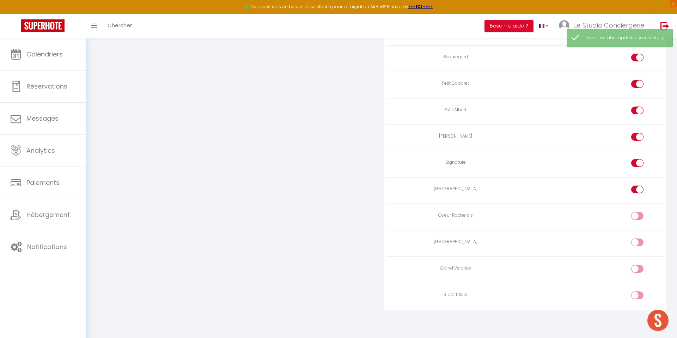
click at [634, 219] on div at bounding box center [638, 216] width 12 height 8
click at [638, 219] on input "checkbox" at bounding box center [644, 217] width 12 height 11
click at [642, 272] on input "checkbox" at bounding box center [644, 270] width 12 height 11
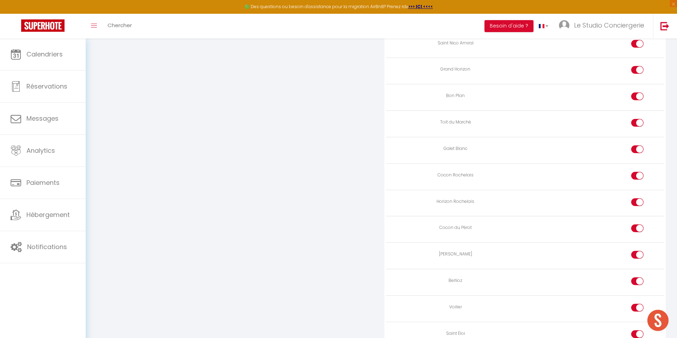
scroll to position [0, 0]
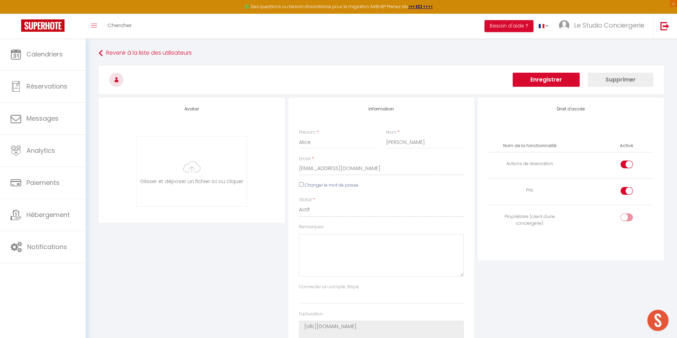
click at [551, 81] on button "Enregistrer" at bounding box center [546, 80] width 67 height 14
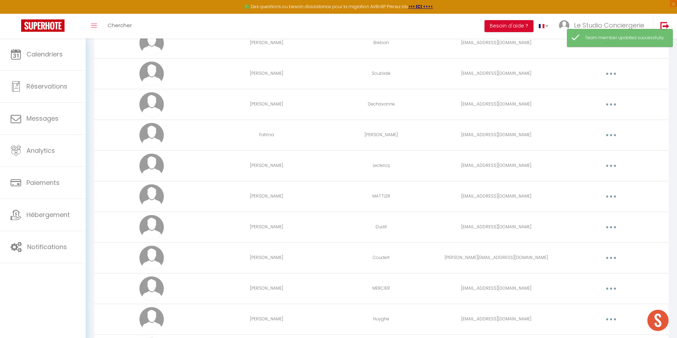
scroll to position [1778, 0]
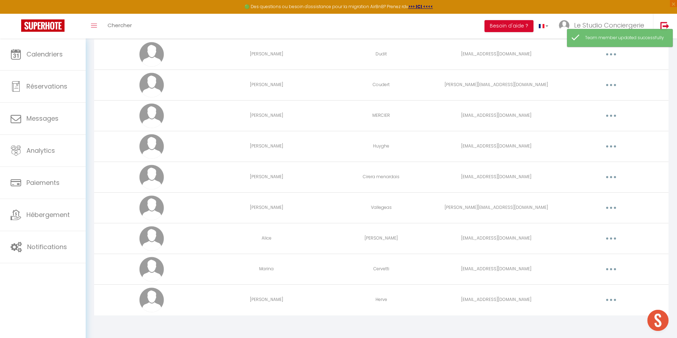
click at [603, 307] on td "Editer Supprimer" at bounding box center [611, 299] width 115 height 31
click at [608, 301] on button "button" at bounding box center [612, 299] width 20 height 11
drag, startPoint x: 596, startPoint y: 312, endPoint x: 598, endPoint y: 303, distance: 8.2
click at [596, 311] on link "Editer" at bounding box center [593, 316] width 52 height 12
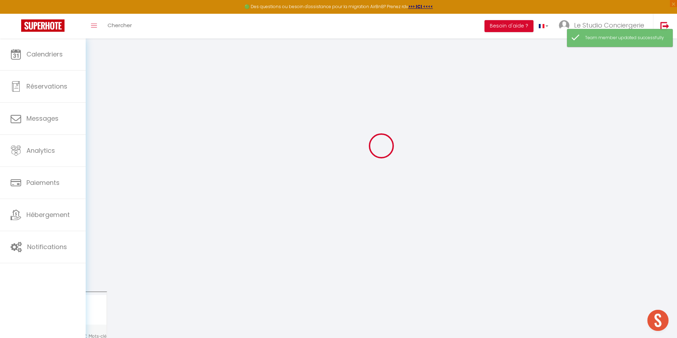
scroll to position [1646, 0]
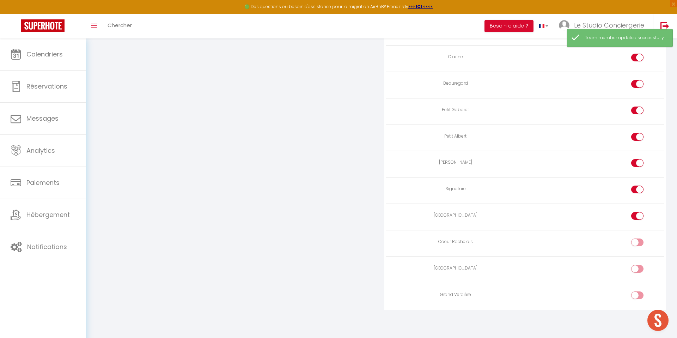
click at [640, 245] on input "checkbox" at bounding box center [644, 244] width 12 height 11
click at [637, 297] on div at bounding box center [638, 295] width 12 height 8
click at [638, 297] on input "checkbox" at bounding box center [644, 296] width 12 height 11
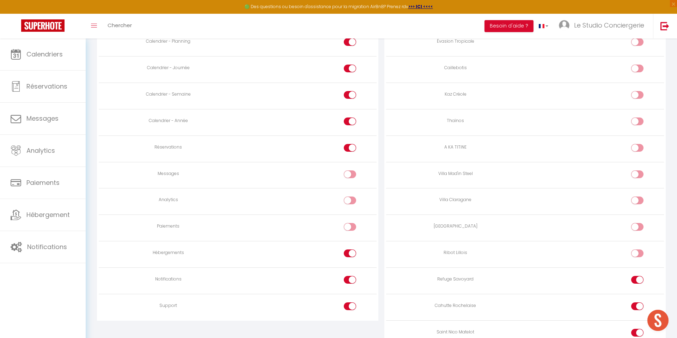
scroll to position [0, 0]
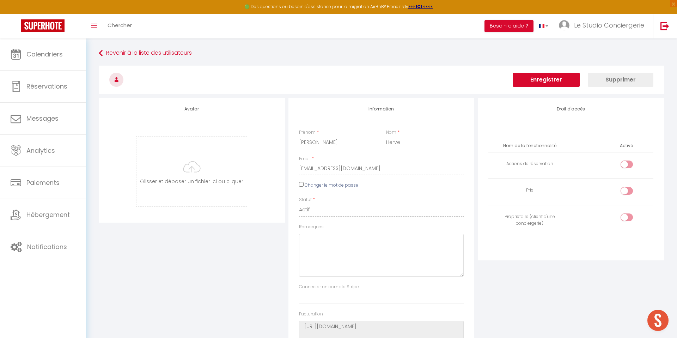
click at [546, 84] on button "Enregistrer" at bounding box center [546, 80] width 67 height 14
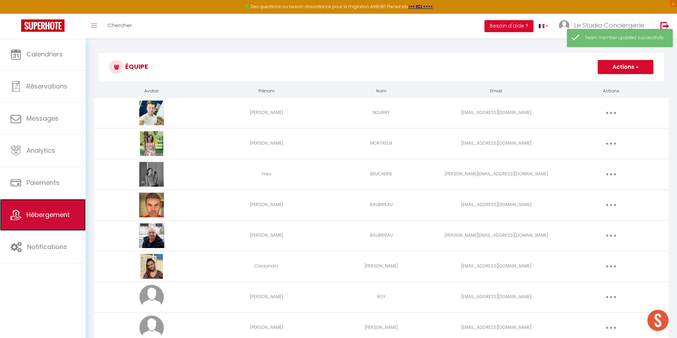
click at [31, 230] on link "Hébergement" at bounding box center [43, 215] width 86 height 32
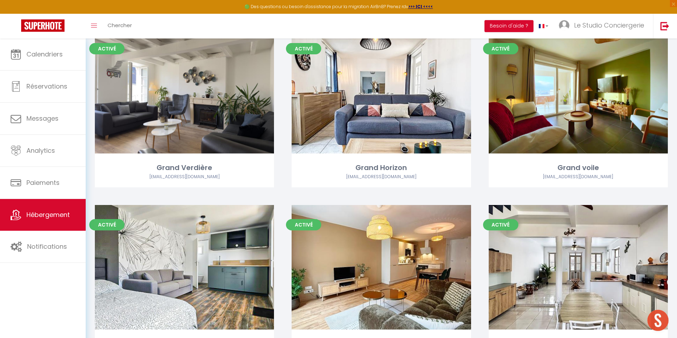
scroll to position [1127, 0]
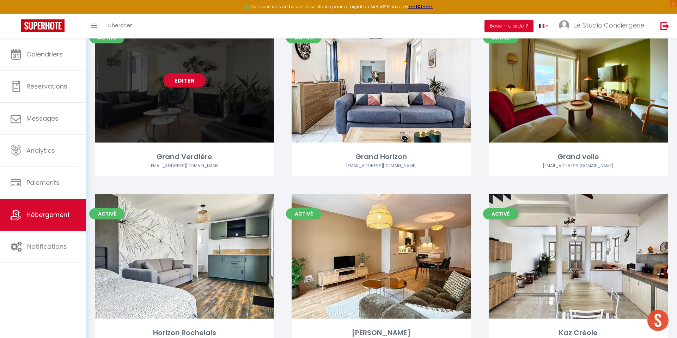
click at [189, 81] on link "Editer" at bounding box center [184, 80] width 42 height 14
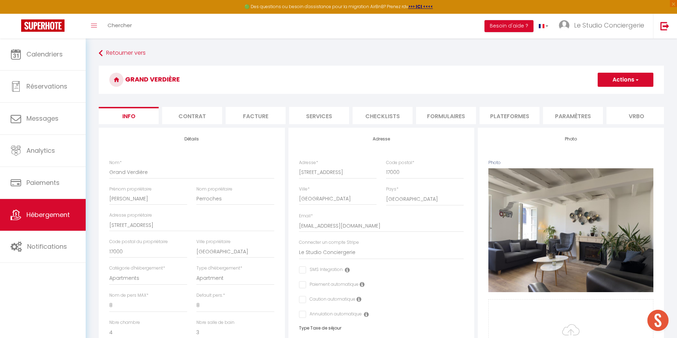
click at [399, 110] on li "Checklists" at bounding box center [383, 115] width 60 height 17
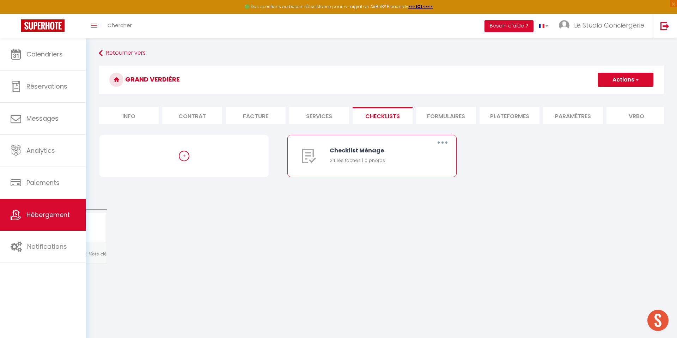
click at [447, 144] on button "button" at bounding box center [443, 142] width 20 height 11
click at [426, 156] on link "Editer" at bounding box center [424, 159] width 52 height 12
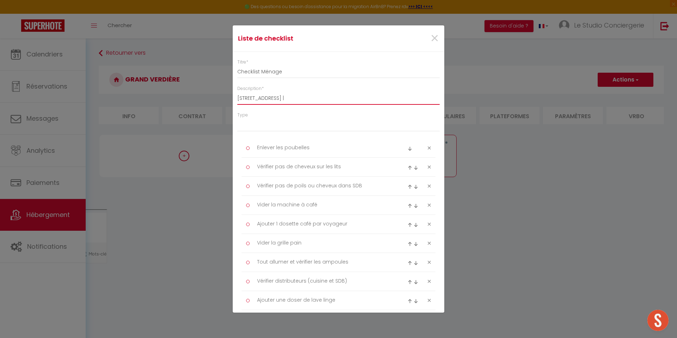
click at [238, 97] on input "[STREET_ADDRESS] |" at bounding box center [338, 98] width 203 height 13
paste input "Rendez-vous au [STREET_ADDRESS][PERSON_NAME]. Vous trouverez une boîte à clés n…"
click at [364, 98] on input "Rendez-vous au [STREET_ADDRESS][PERSON_NAME]. Vous trouverez une boîte à clés n…" at bounding box center [338, 98] width 203 height 13
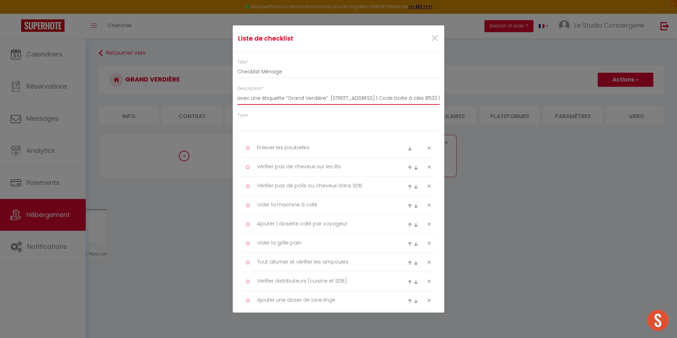
drag, startPoint x: 389, startPoint y: 98, endPoint x: 452, endPoint y: 100, distance: 62.5
click at [452, 100] on div "Liste de checklist × Titre * Checklist Ménage Description * Rendez-vous au [STR…" at bounding box center [338, 169] width 677 height 338
drag, startPoint x: 379, startPoint y: 97, endPoint x: 457, endPoint y: 99, distance: 78.0
click at [457, 99] on div "Liste de checklist × Titre * Checklist Ménage Description * Rendez-vous au [STR…" at bounding box center [338, 169] width 677 height 338
click at [269, 98] on input "Rendez-vous au [STREET_ADDRESS][PERSON_NAME]. Vous trouverez une boîte à clés n…" at bounding box center [338, 98] width 203 height 13
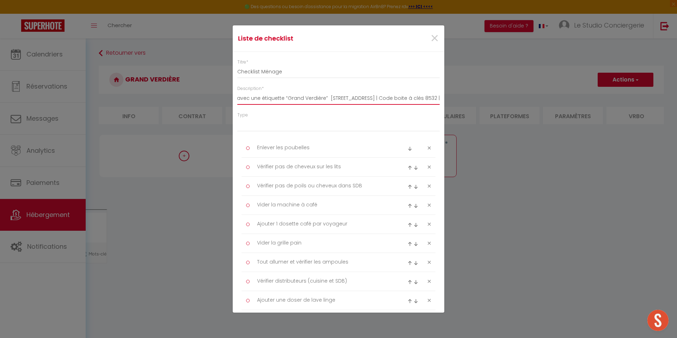
paste input "| Code boite à clés 8532 |"
drag, startPoint x: 397, startPoint y: 98, endPoint x: 481, endPoint y: 94, distance: 84.1
click at [482, 95] on div "Liste de checklist × Titre * Checklist Ménage Description * Rendez-vous au [STR…" at bounding box center [338, 169] width 677 height 338
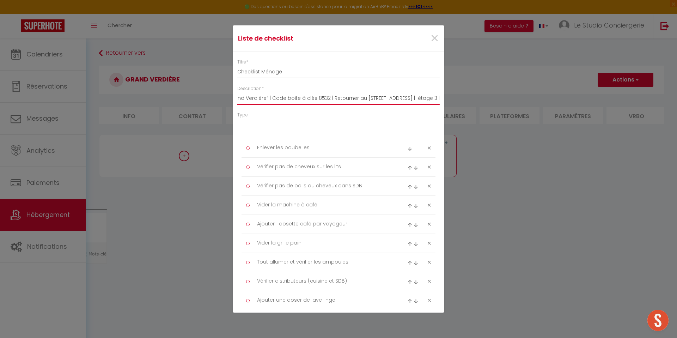
paste input "l’appartement se trouve sur votre gauche, c’est la porte de droite."
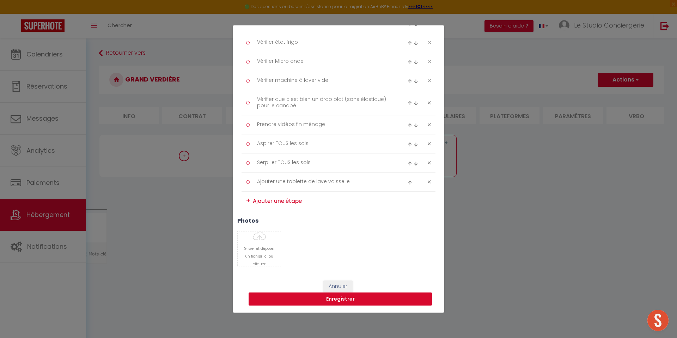
scroll to position [0, 0]
click at [347, 298] on button "Enregistrer" at bounding box center [340, 299] width 183 height 13
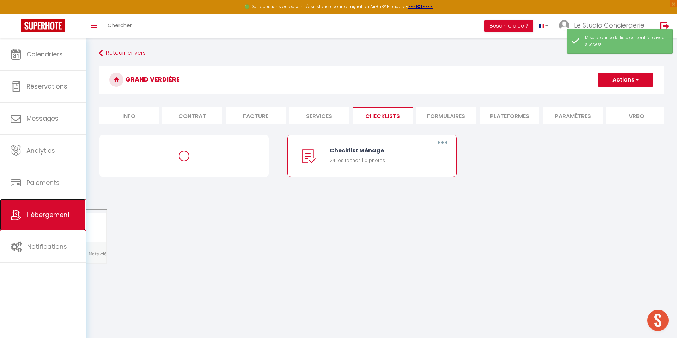
click at [35, 215] on span "Hébergement" at bounding box center [47, 214] width 43 height 9
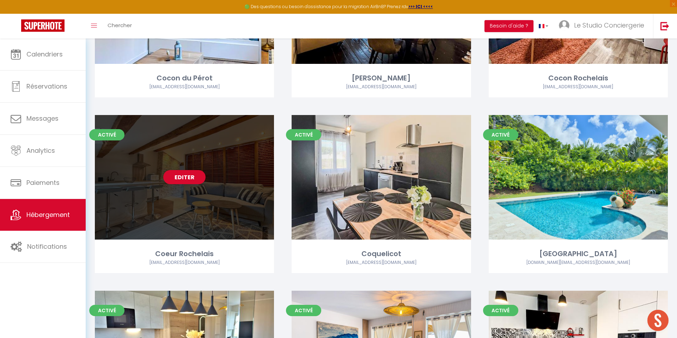
scroll to position [680, 0]
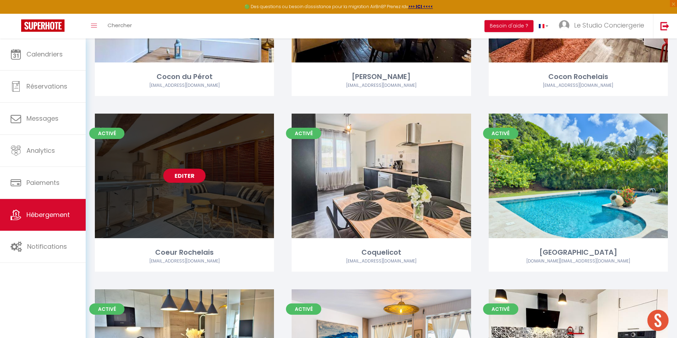
click at [200, 175] on link "Editer" at bounding box center [184, 176] width 42 height 14
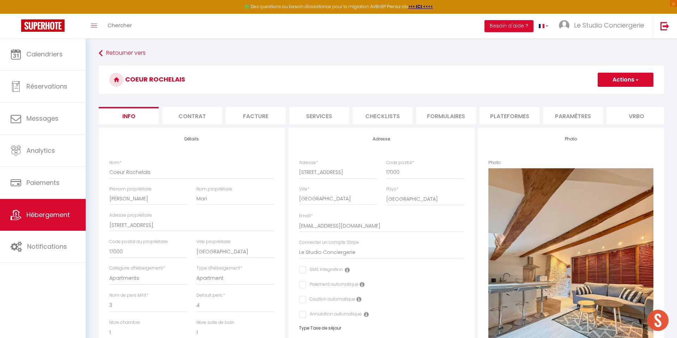
click at [378, 112] on li "Checklists" at bounding box center [383, 115] width 60 height 17
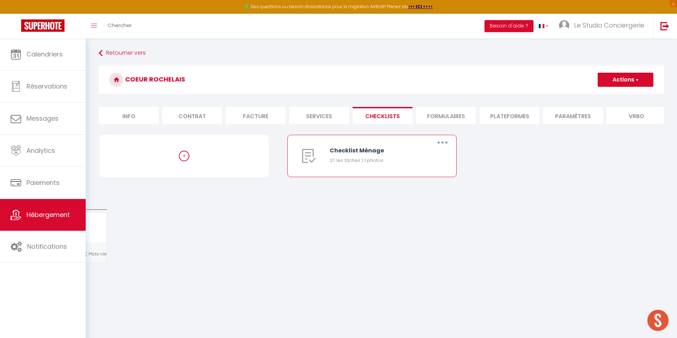
click at [443, 143] on icon "button" at bounding box center [443, 142] width 2 height 2
click at [426, 156] on link "Editer" at bounding box center [424, 159] width 52 height 12
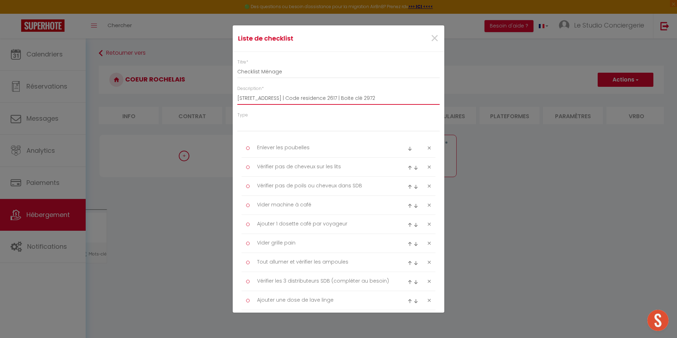
click at [340, 97] on input "[STREET_ADDRESS] | Code residence 2617 | Boite clé 2972" at bounding box center [338, 98] width 203 height 13
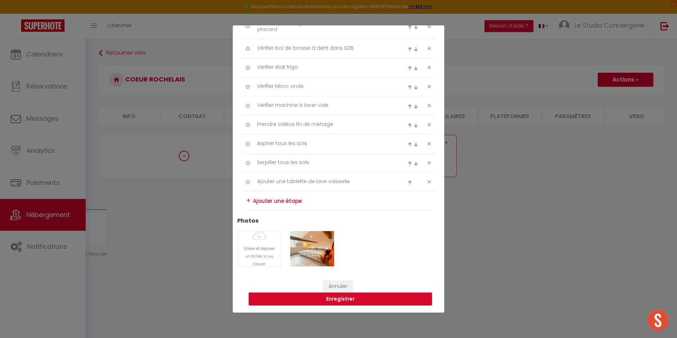
click at [337, 300] on button "Enregistrer" at bounding box center [340, 299] width 183 height 13
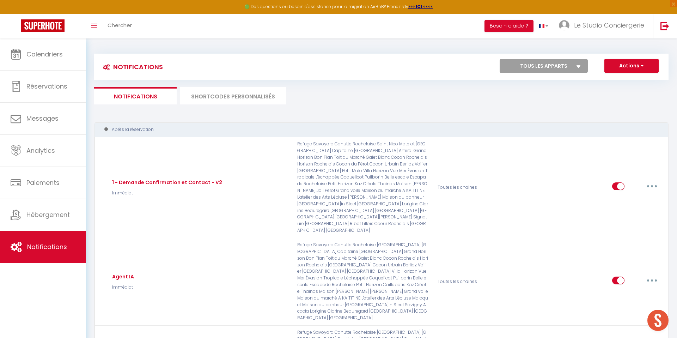
click at [252, 102] on li "SHORTCODES PERSONNALISÉS" at bounding box center [233, 95] width 106 height 17
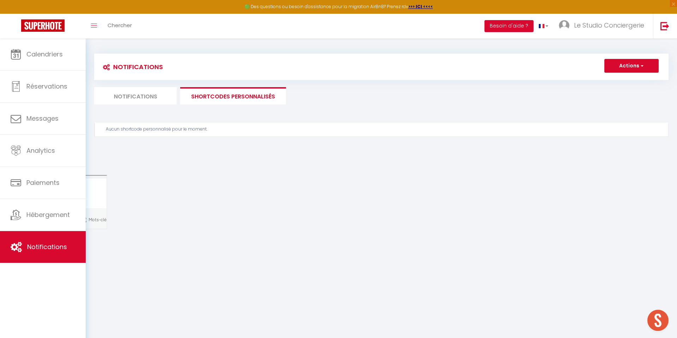
scroll to position [38, 0]
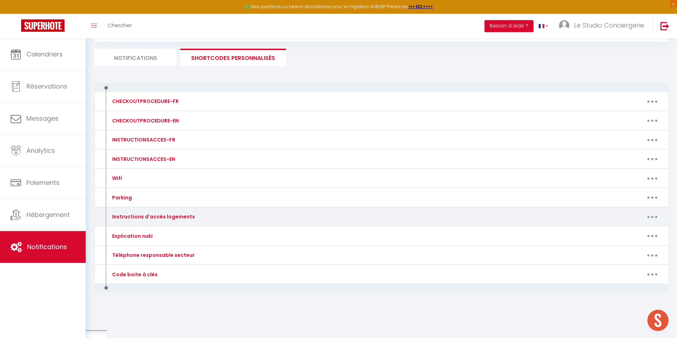
click at [654, 219] on button "button" at bounding box center [653, 216] width 20 height 11
click at [625, 231] on link "Editer" at bounding box center [634, 233] width 52 height 12
type input "Instructions d'accès logements"
type textarea "Instructions d'arrivée"
type textarea "📋 Instructions d’accès au logement : - 📸 Une fois arrivé devant la résidence, c…"
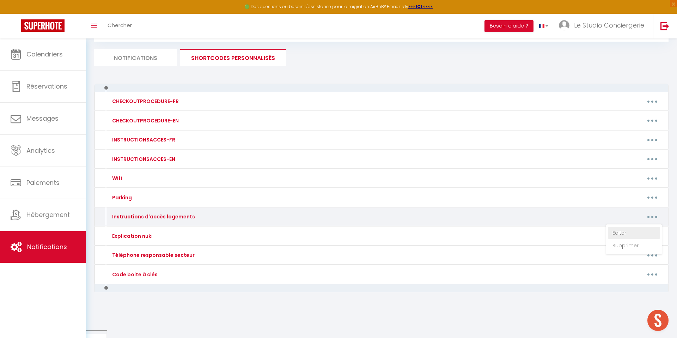
type textarea "📋 Les instructions pour accéder au logement : - Une fois devant le logement, vo…"
type textarea "📋 Les instructions pour accéder au logement : - Une fois arrivé en bas de l’imm…"
type textarea "📋 Instructions pour accéder au logement : Vous pouvez vous garer temporairement…"
type textarea "📋 Les instructions d’accès au logement :​ - La boîte à clés se situe à gauche d…"
type textarea "📋 Instructions d’accès au logement : - Devant le bâtiment N°14, à gauche de la …"
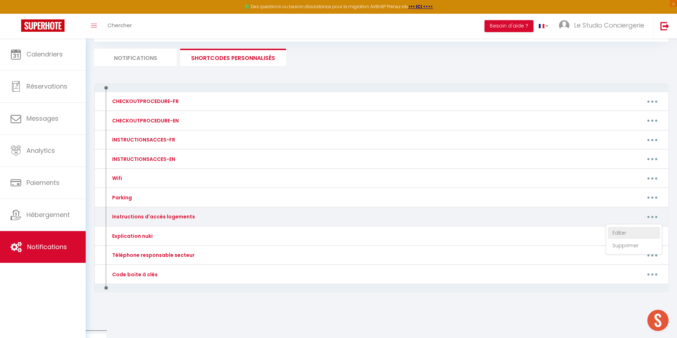
type textarea "Les places libres sont accessibles avec un badge. Vous devrez d’abord entrer da…"
type textarea "📋 Instructions d’accès au logement : - Grille d’entrée : Le code pour la grille…"
type textarea "📋 Instructions d’accès au logement : - Pour entrer dans le bâtiment, utilisez l…"
type textarea "📋 Les instructions d’accès au logement :​ 📸 Voici un guide visuel afin de trouv…"
type textarea "📋 Instructions d’accès au logement - Une fois arrivé devant la porte du bâtimen…"
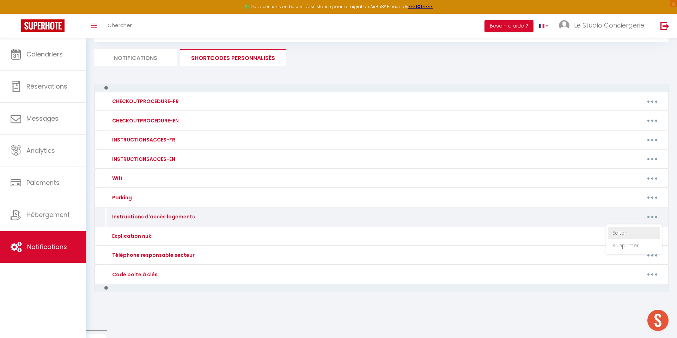
type textarea "📋 Instructions d’accès au logement : - La maison est de plain-pied. - Pour entr…"
type textarea "📸 Voici un guide visuel afin de trouver le parking et l'entrée du bâtiment, veu…"
type textarea "⚠️ Veuillez ne pas stationner dans le passage commun, mais uniquement sur les p…"
type textarea "📋 Instructions d’accès au logement : - Rendez-vous au 21 Rue Léonce Vieljeux, 1…"
type textarea "📋 Instructions d’accès au logement : - La maison est de plain-pied. - Pour accé…"
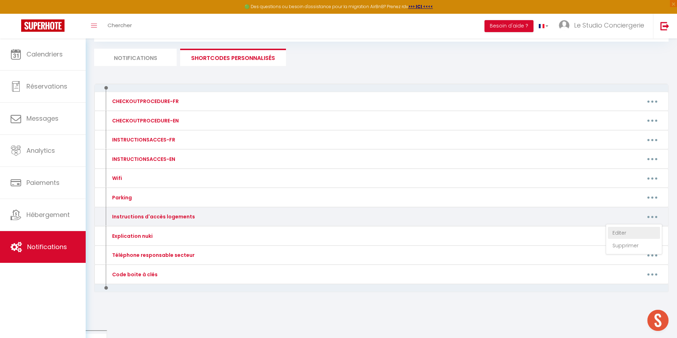
type textarea "📋 Instructions d’accès au logement : - L’entrée se fait par deux portes sécuris…"
type textarea "📋 Instructions d’accès au logement : - Le logement est de plain-pied. - Pour ac…"
type textarea "📋 Instructions d’accès au logement : - La boîte à clés se trouve sur la porte d…"
type textarea "📋 Instructions pour accéder au logement : - Une fois arrivé devant le bâtiment …"
type textarea "📋 Les instructions d’accès au logement :​ En raison de restrictions locales, la…"
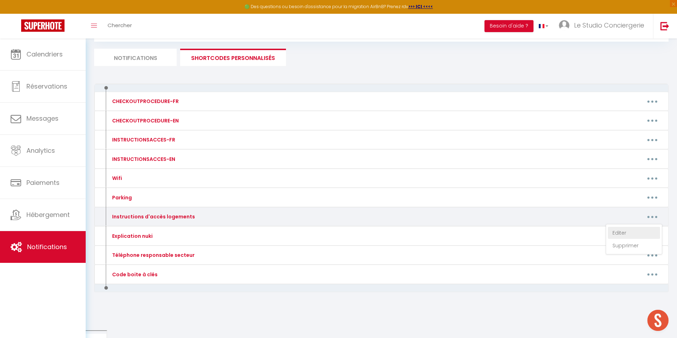
type textarea "📋 Instructions d’accès au logement : - Une fois devant le bâtiment, appuyez sur…"
type textarea "📋 Instructions d’accès au logement : 🔑 Récupération des clés : • Vous pouvez vo…"
type textarea "📋 Instructions d’accès au logement : La porte d’entrée est équipée d’une serrur…"
type textarea "📋 Instructions d’accès au logement : 🔑 Récupération des clés : - Rendez-vous au…"
type textarea "📋 Instructions d’accès au logement : - La maison est de plain-pied. - Vous trou…"
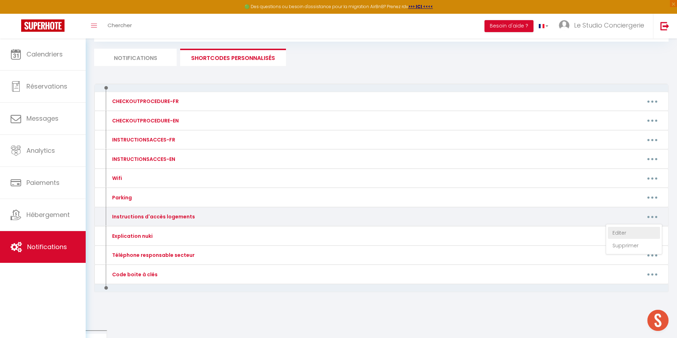
type textarea "📋 Instructions d’accès au logement : - La maison est de plain-pied. - Pour ouvr…"
type textarea "📋 Instructions d’accès au logement : - La maison est de plain-pied et l’arrivée…"
type textarea "📋 Instructions d’accès au logement : - La maison est de plain-pied. - Pour entr…"
type textarea "📋 Instructions d’accès au logement : - Le logement est de plain-pied. - Pour ac…"
type textarea "📋 Instructions d’accès au logement : - Le logement est de plain-pied l’arrivée …"
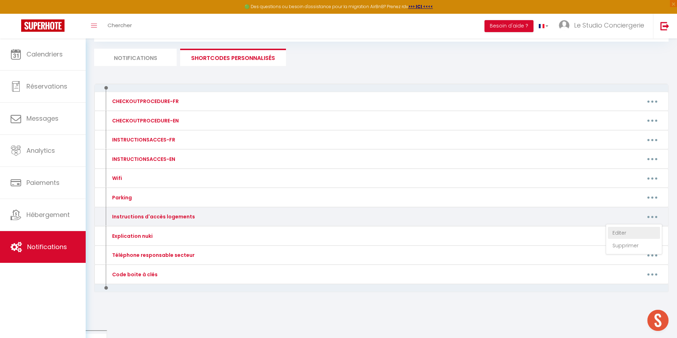
type textarea "📋 Instructions pour accéder au logement : - Le logement se situe au rez-de-chau…"
type textarea "Votre stationnement est le 2e en partant de la gauche lorsque vous arrivez sur …"
type textarea "📋 Accès au logement et au parking : La place de parking 59 vous est réservée. À…"
type textarea "📋 Les instructions pour accéder au logement : - Rendez-vous au n°7 mail André M…"
type textarea "📋 Instructions d’accès au logement : - Pour entrer dans l'immeuble, utilisez le…"
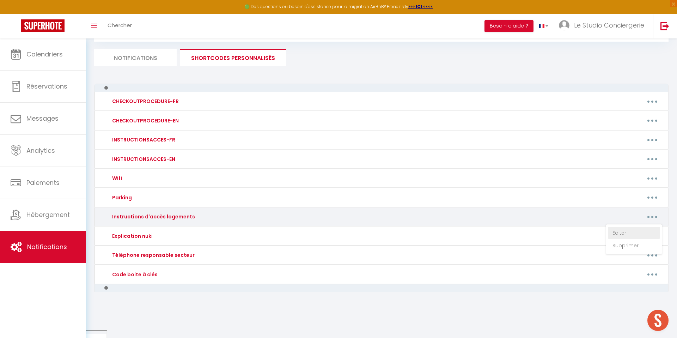
type textarea "📋 Instructions d’accès au logement : - Pour entrer dans l'immeuble, utilisez le…"
type textarea "📋 Instructions d’accès au logement : - Une fois devant la résidence, tapez le c…"
type textarea "📋 Instructions d’accès au logement : En raison de restrictions locales, la remi…"
type textarea "📋 Instructions d’accès au logement : - À votre arrivée devant le bâtiment 2, ap…"
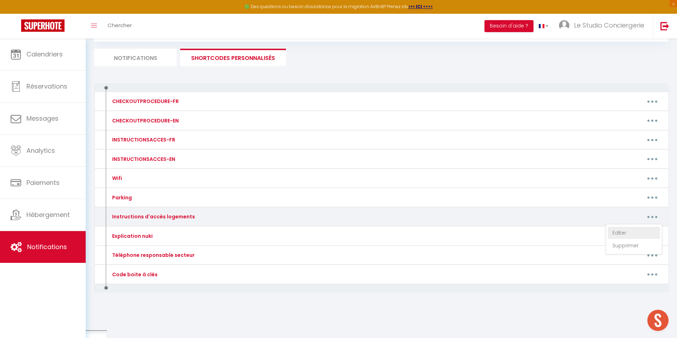
type textarea "Deux places de parking sont disponibles juste devant la maison. Une troisième p…"
type textarea "📋 Instructions d’accès au logement : GRANDE Maison : - Pour accéder à la clé, u…"
type textarea "📋 Instructions d’accès au logement : - À votre arrivée devant le bâtiment, appu…"
type textarea "📋 Instructions d’accès au logement : - La boîte à clés se trouve devant la port…"
type textarea "📋 Les instructions d’accès au logement : - À votre arrivée devant le bâtiment, …"
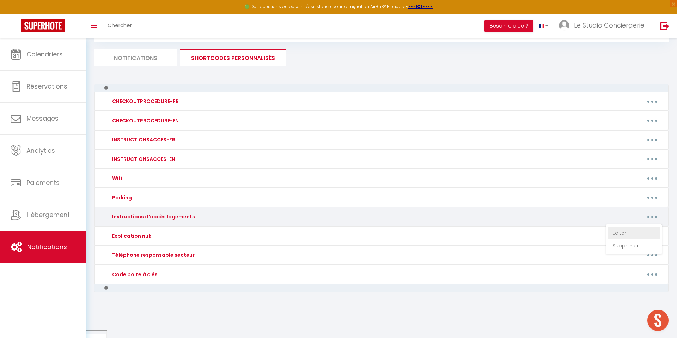
type textarea "Localisation Maps du logement : https://maps.app.goo.gl/bzAUYBVeiKNBJf1c6?g_st=…"
type textarea "🗺️ Voici la localisation exacte du logement : https://maps.app.goo.gl/fHT2ZtHB6…"
type textarea "Localisation Maps du logement : https://maps.app.goo.gl/bzAUYBVeiKNBJf1c6?g_st=…"
type textarea "🔑 Entrée autonome : Vous pourrez accéder au logement facilement en suivant ces …"
type textarea "📋 Accès au logement : - Une fois devant la résidence, repérez un petit muret si…"
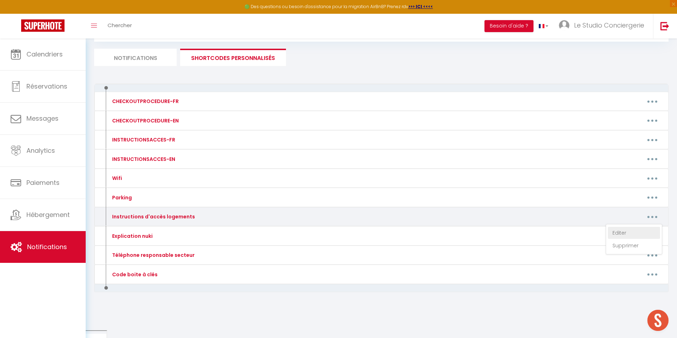
type textarea "Voici le lien Maps pour vous rendre facilement au logement : 👉 https://maps.app…"
type textarea "Voici le lien Maps pour vous rendre facilement au logement : 👉 https://goo.gl/m…"
type textarea "📋 Instructions d’accès au logement : Une fois passé le petit portillon, la boît…"
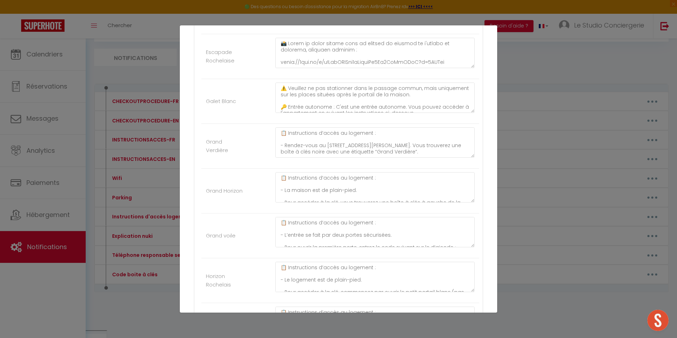
scroll to position [5, 0]
drag, startPoint x: 284, startPoint y: 141, endPoint x: 398, endPoint y: 149, distance: 114.2
click at [398, 149] on textarea "📋 Instructions d’accès au logement : - Rendez-vous au 21 Rue Léonce Vieljeux, 1…" at bounding box center [375, 142] width 199 height 30
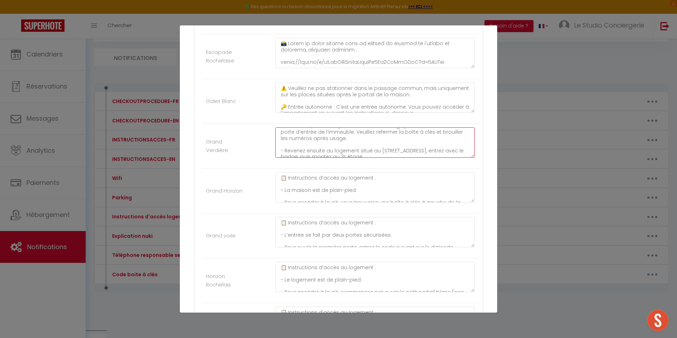
scroll to position [44, 0]
drag, startPoint x: 285, startPoint y: 140, endPoint x: 391, endPoint y: 134, distance: 105.3
click at [391, 134] on textarea "📋 Instructions d’accès au logement : - Rendez-vous au 21 Rue Léonce Vieljeux, 1…" at bounding box center [375, 142] width 199 height 30
click at [285, 135] on textarea "📋 Instructions d’accès au logement : - Rendez-vous au 21 Rue Léonce Vieljeux, 1…" at bounding box center [375, 142] width 199 height 30
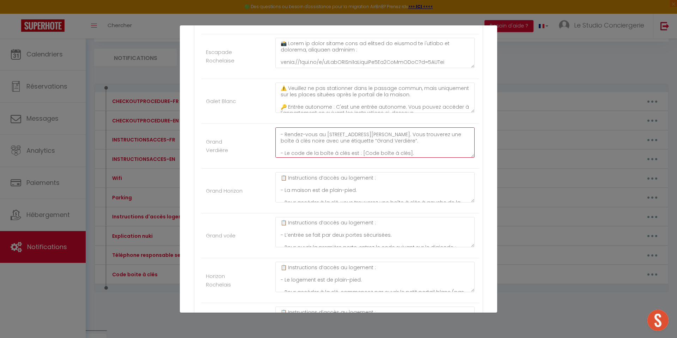
drag, startPoint x: 285, startPoint y: 134, endPoint x: 423, endPoint y: 141, distance: 138.1
click at [423, 141] on textarea "📋 Instructions d’accès au logement : - Rendez-vous au 21 Rue Léonce Vieljeux, 1…" at bounding box center [375, 142] width 199 height 30
click at [321, 145] on textarea "📋 Instructions d’accès au logement : - Rendez-vous au 21 Rue Léonce Vieljeux, 1…" at bounding box center [375, 142] width 199 height 30
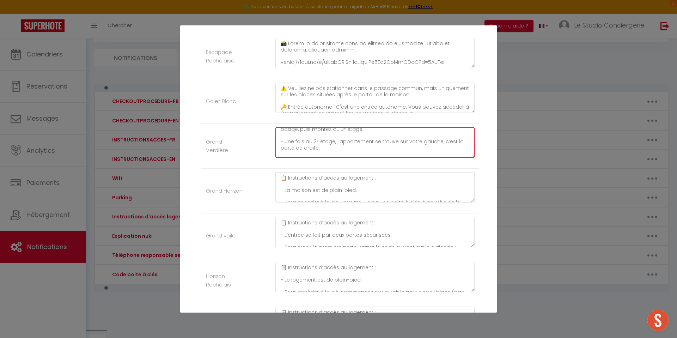
drag, startPoint x: 336, startPoint y: 141, endPoint x: 343, endPoint y: 147, distance: 9.5
click at [343, 147] on textarea "📋 Instructions d’accès au logement : - Rendez-vous au 21 Rue Léonce Vieljeux, 1…" at bounding box center [375, 142] width 199 height 30
